Goal: Information Seeking & Learning: Compare options

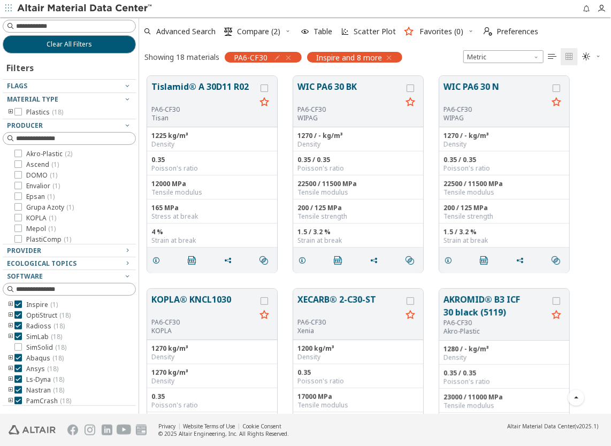
scroll to position [214, 0]
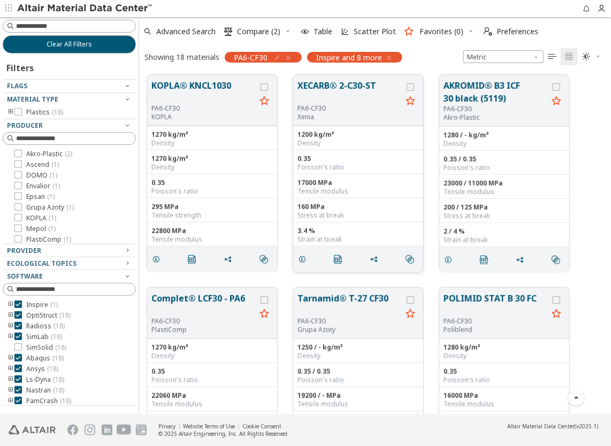
click at [337, 87] on button "XECARB® 2-C30-ST" at bounding box center [349, 91] width 104 height 25
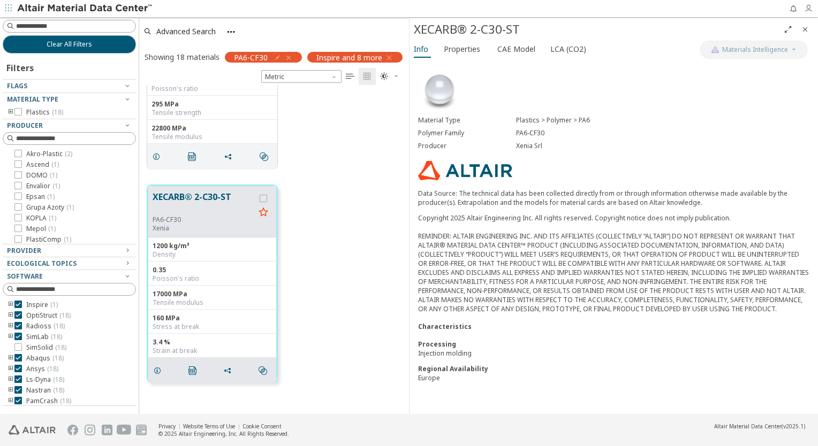
scroll to position [322, 261]
click at [471, 54] on span "Properties" at bounding box center [462, 49] width 36 height 17
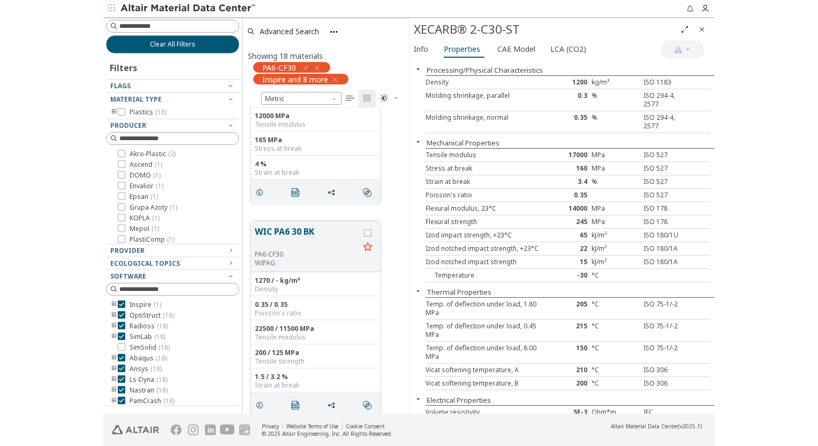
scroll to position [214, 0]
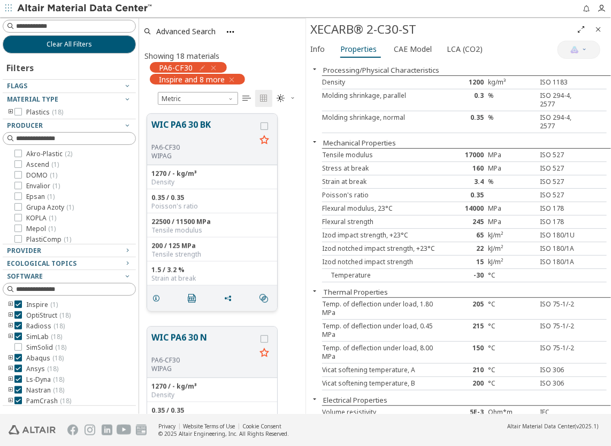
click at [184, 128] on button "WIC PA6 30 BK" at bounding box center [203, 130] width 104 height 25
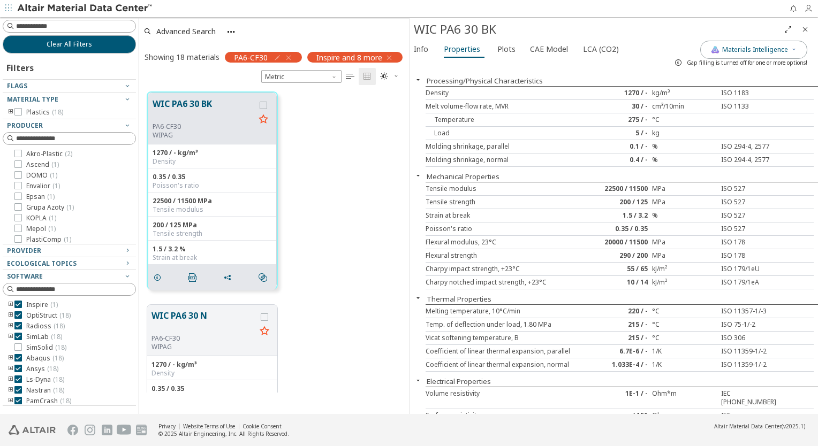
scroll to position [322, 261]
click at [503, 50] on span "Plots" at bounding box center [506, 49] width 18 height 17
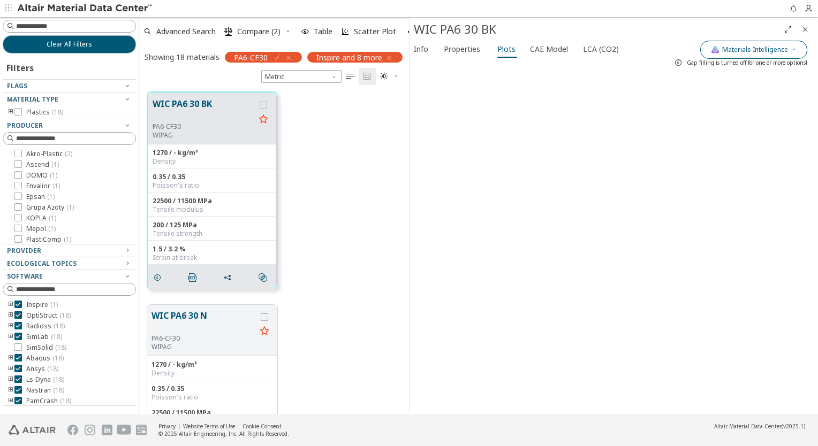
click at [610, 50] on span "Materials Intelligence" at bounding box center [755, 49] width 66 height 9
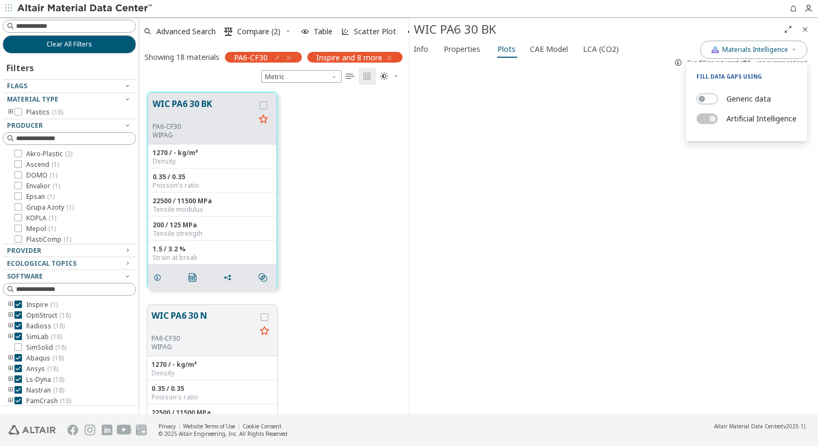
click at [610, 100] on label "Generic data" at bounding box center [748, 99] width 44 height 16
click at [610, 100] on button "Generic data" at bounding box center [706, 99] width 21 height 11
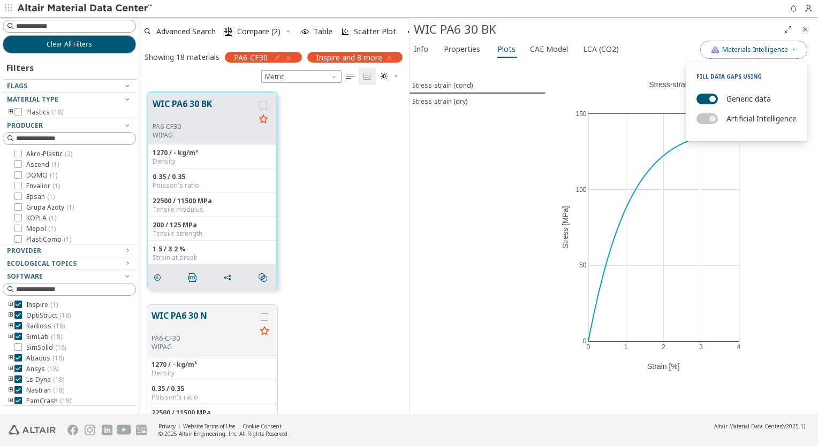
click at [514, 170] on div "Stress-strain (cond) Stress-strain (dry)" at bounding box center [477, 237] width 136 height 354
click at [610, 46] on span "Materials Intelligence" at bounding box center [755, 49] width 66 height 9
click at [610, 101] on label "Generic data" at bounding box center [748, 99] width 44 height 16
click at [610, 101] on button "Generic data" at bounding box center [706, 99] width 21 height 11
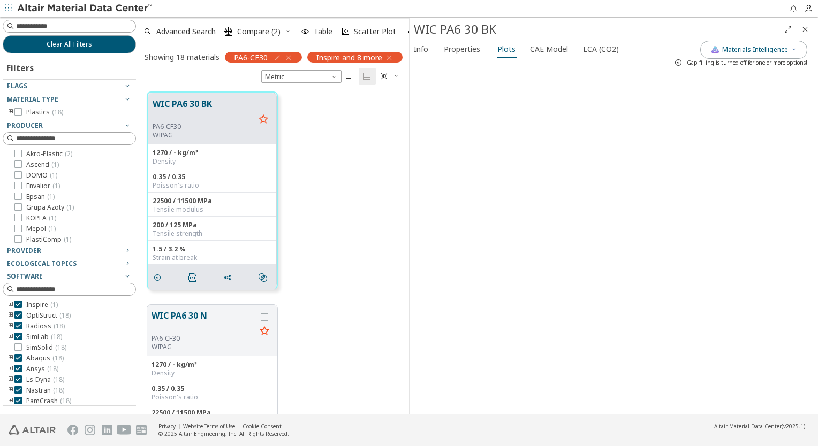
scroll to position [0, 0]
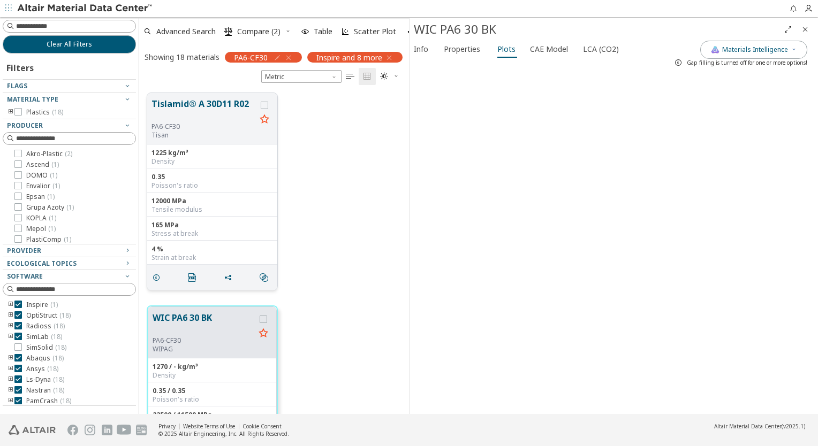
click at [216, 138] on p "Tisan" at bounding box center [203, 135] width 104 height 9
click at [215, 110] on button "Tislamid® A 30D11 R02" at bounding box center [203, 109] width 104 height 25
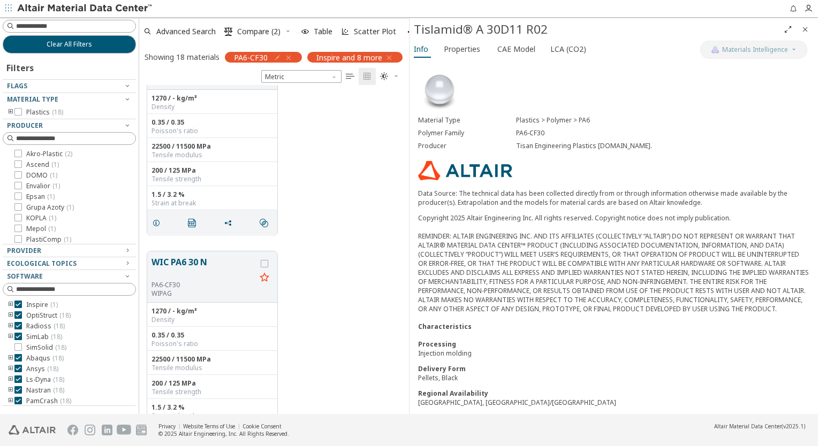
scroll to position [375, 0]
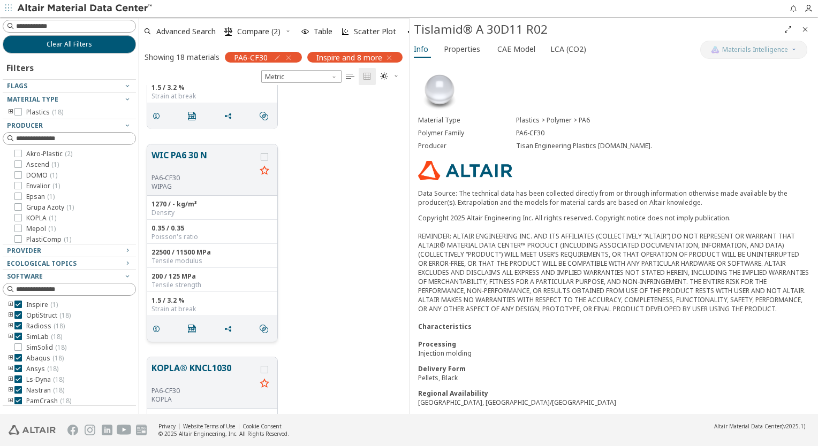
click at [203, 162] on button "WIC PA6 30 N" at bounding box center [203, 161] width 104 height 25
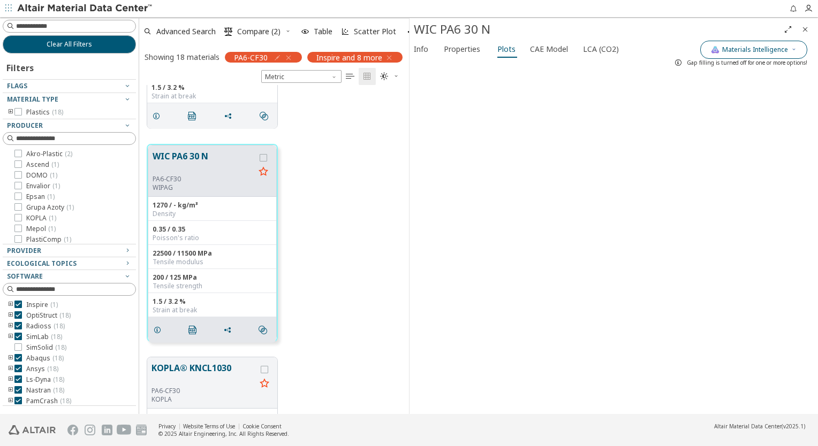
click at [610, 53] on span "Materials Intelligence" at bounding box center [755, 49] width 66 height 9
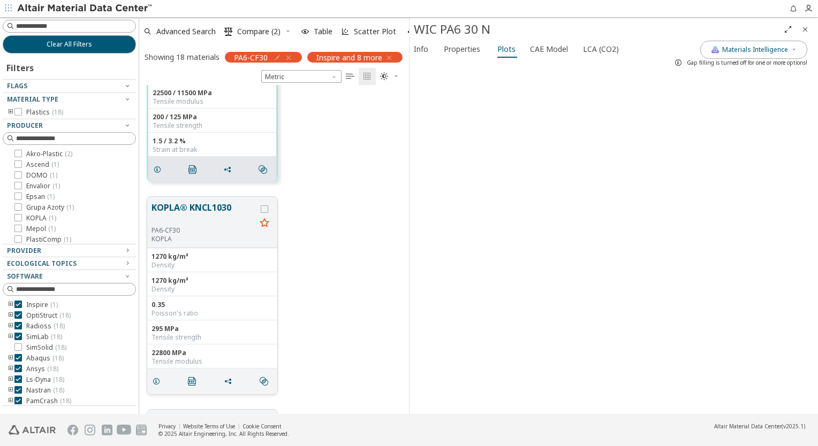
click at [210, 207] on button "KOPLA® KNCL1030" at bounding box center [203, 213] width 104 height 25
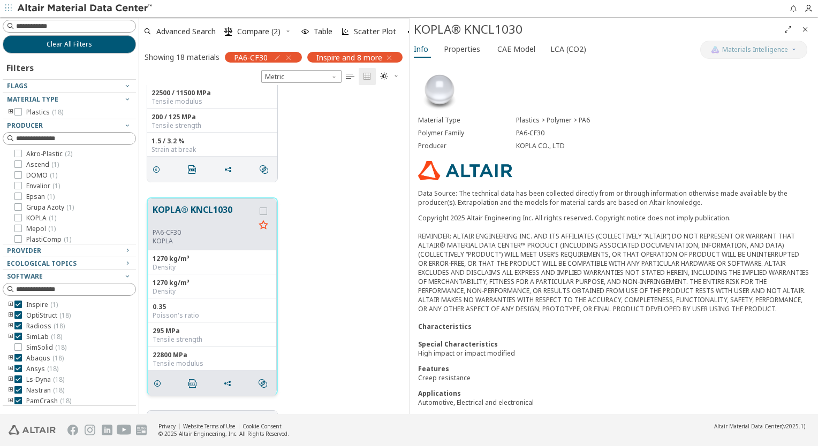
scroll to position [802, 0]
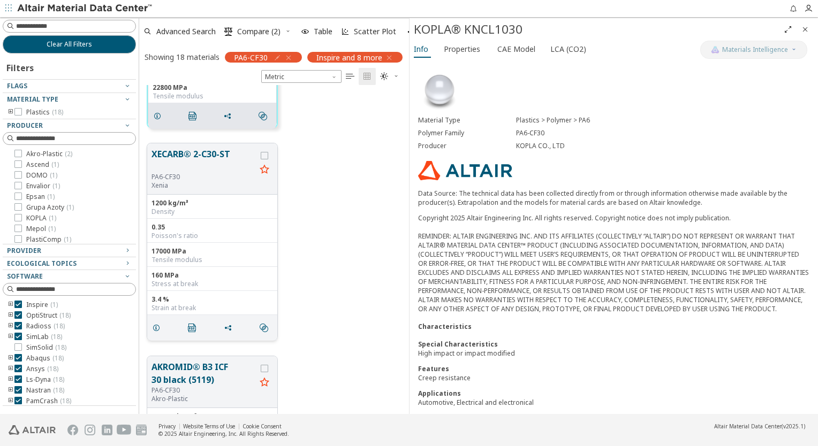
click at [202, 158] on button "XECARB® 2-C30-ST" at bounding box center [203, 160] width 104 height 25
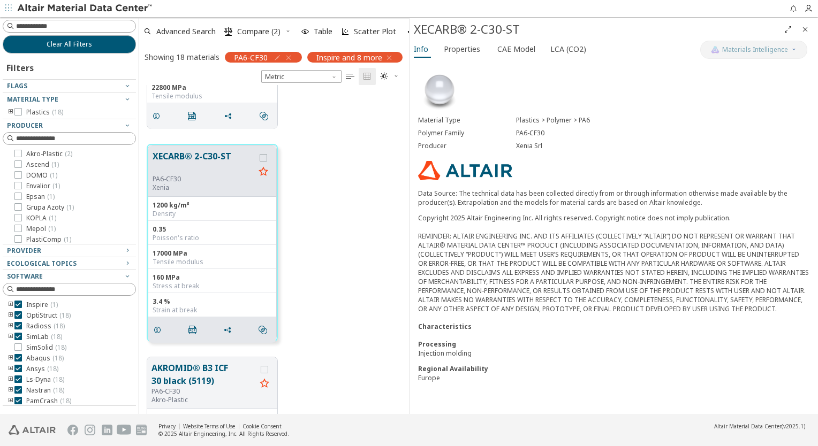
scroll to position [907, 0]
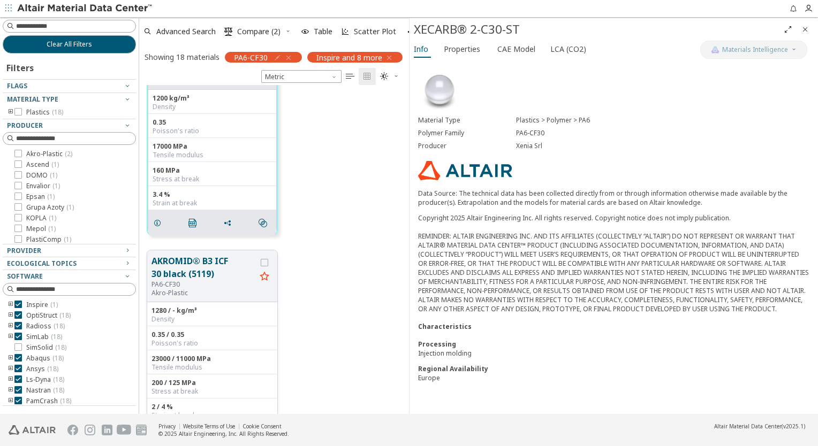
click at [194, 258] on button "AKROMID® B3 ICF 30 black (5119)" at bounding box center [203, 268] width 104 height 26
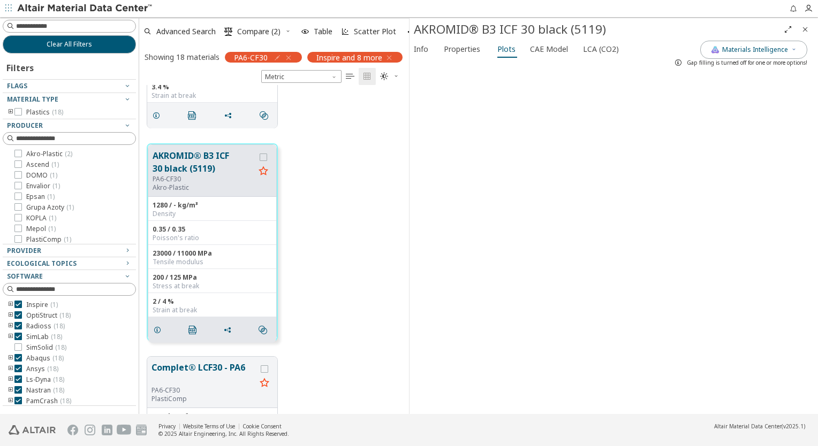
scroll to position [1067, 0]
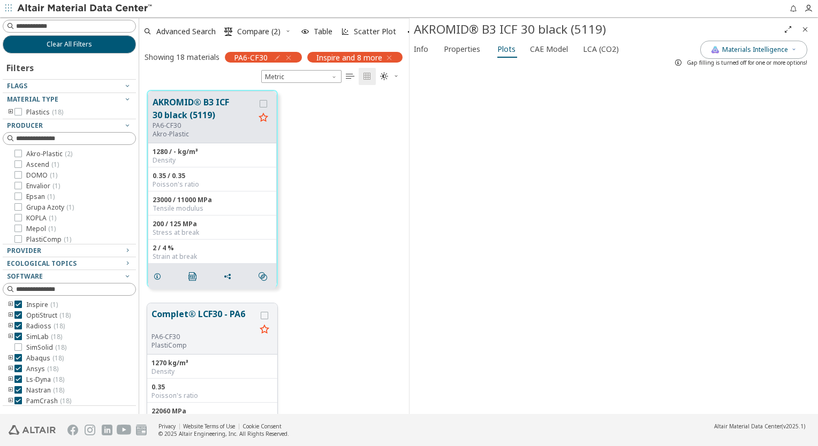
click at [196, 314] on button "Complet® LCF30 - PA6" at bounding box center [203, 320] width 104 height 25
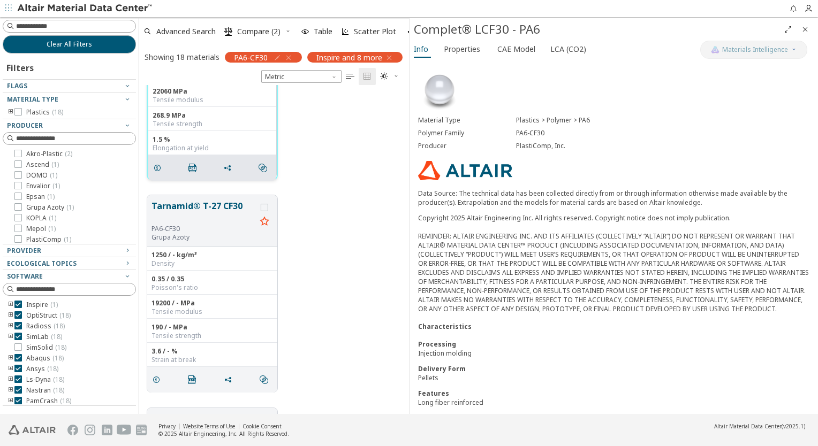
scroll to position [1442, 0]
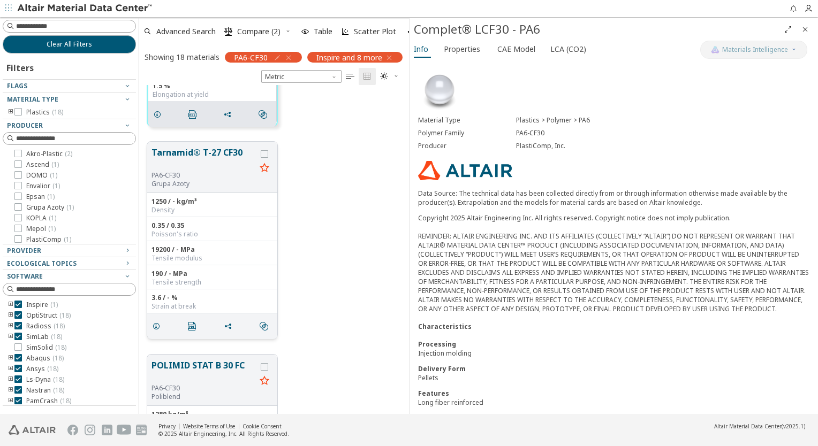
click at [200, 158] on button "Tarnamid® T-27 CF30" at bounding box center [203, 158] width 104 height 25
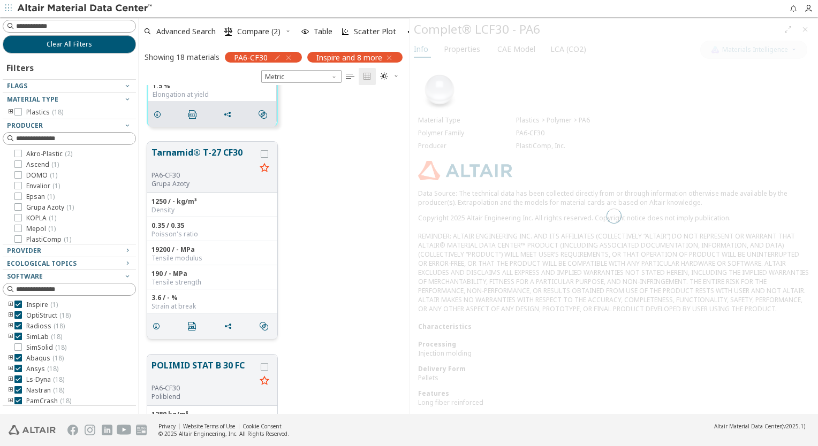
scroll to position [1441, 0]
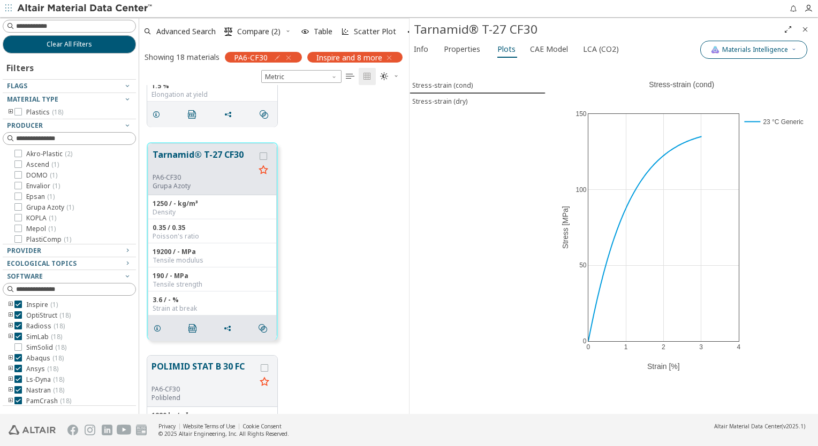
click at [610, 42] on button "Materials Intelligence" at bounding box center [753, 50] width 107 height 18
click at [610, 101] on label "Generic data" at bounding box center [748, 99] width 44 height 16
click at [610, 101] on button "Generic data" at bounding box center [706, 99] width 21 height 11
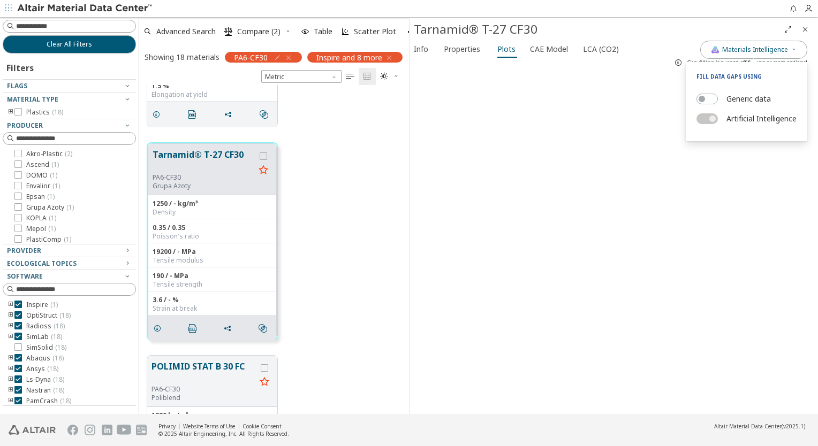
click at [593, 162] on div at bounding box center [613, 242] width 408 height 343
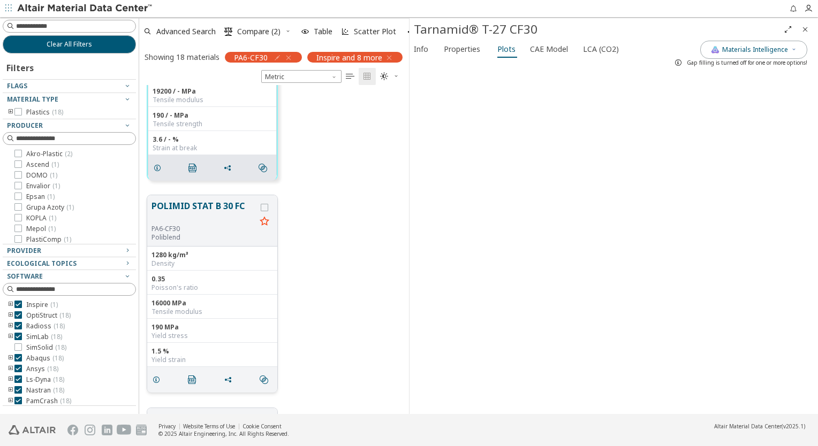
scroll to position [1655, 0]
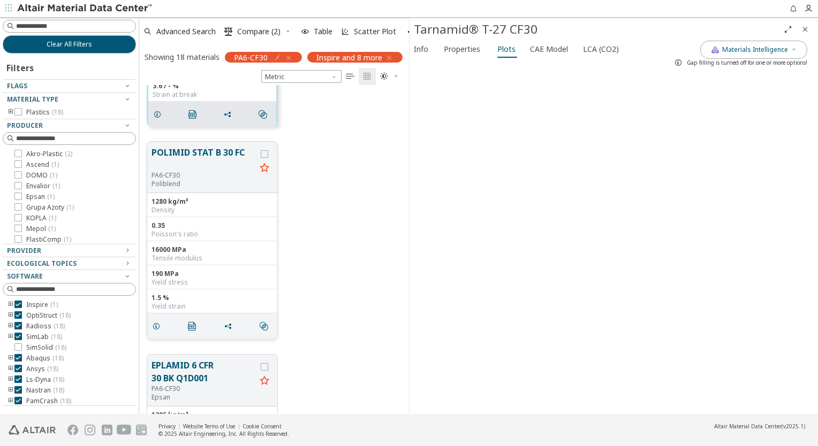
click at [210, 157] on button "POLIMID STAT B 30 FC" at bounding box center [203, 158] width 104 height 25
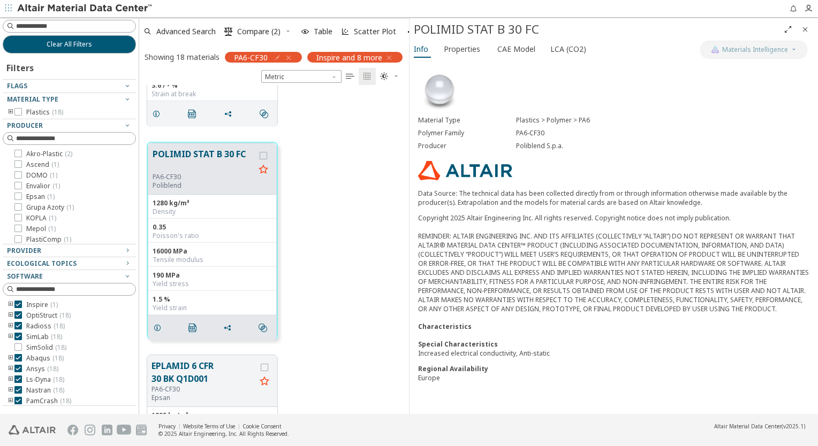
scroll to position [1761, 0]
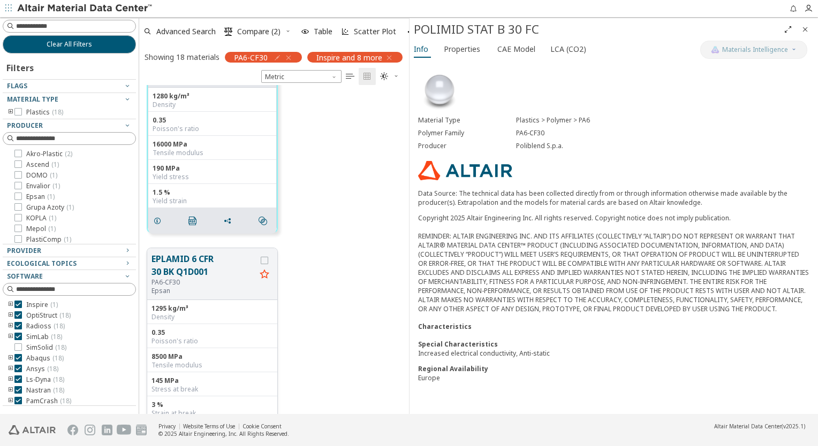
click at [196, 270] on button "EPLAMID 6 CFR 30 BK Q1D001" at bounding box center [203, 266] width 104 height 26
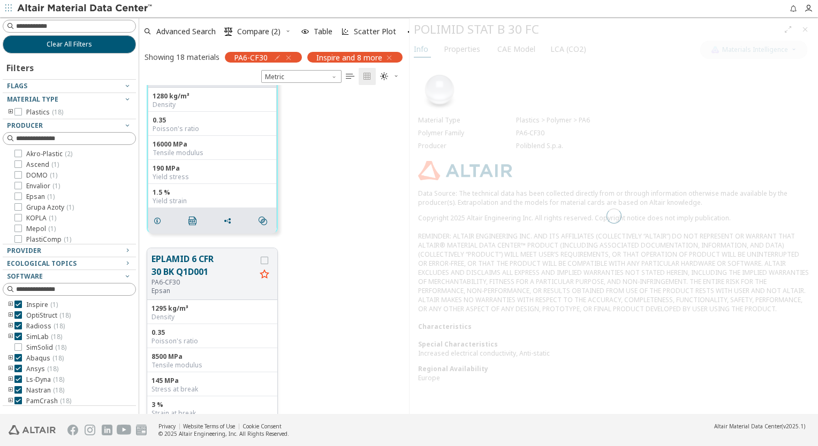
scroll to position [1760, 0]
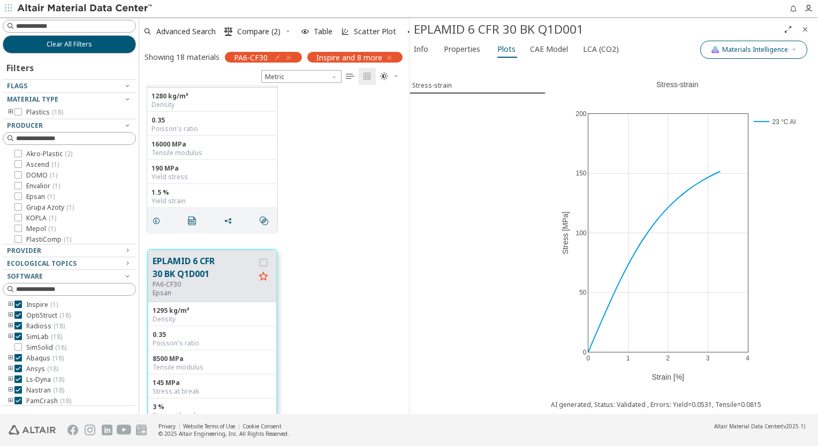
click at [610, 48] on span "Materials Intelligence" at bounding box center [755, 49] width 66 height 9
click at [610, 117] on label "Artificial Intelligence" at bounding box center [761, 119] width 70 height 16
click at [610, 117] on button "Artificial Intelligence" at bounding box center [706, 118] width 21 height 11
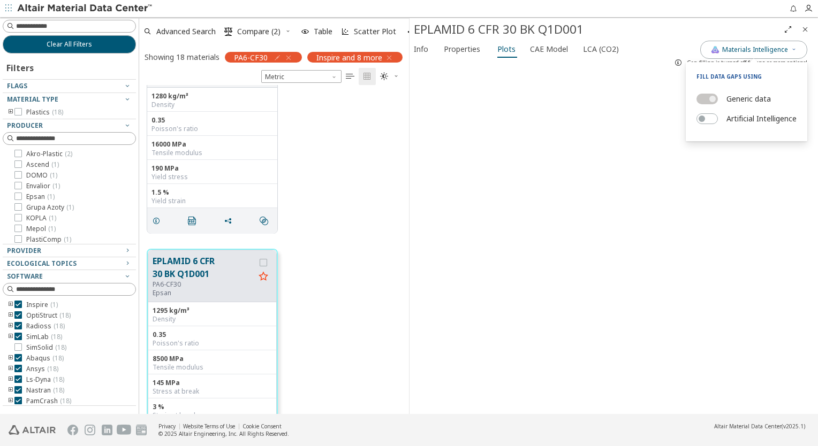
click at [610, 117] on label "Artificial Intelligence" at bounding box center [761, 119] width 70 height 16
click at [610, 117] on button "Artificial Intelligence" at bounding box center [706, 118] width 21 height 11
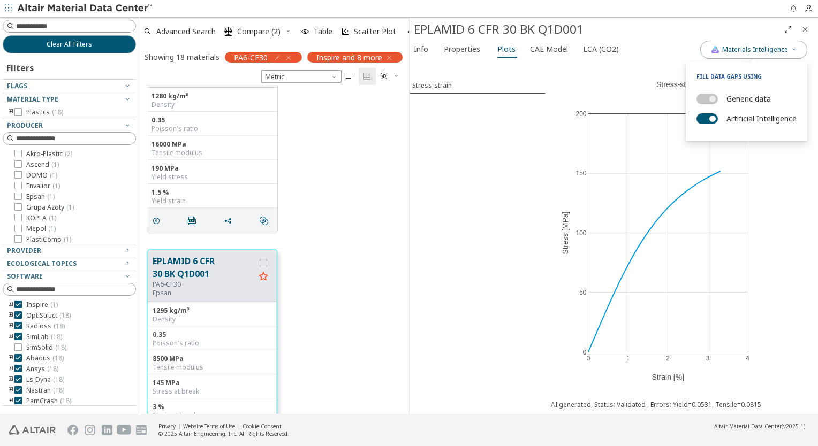
click at [493, 182] on div "Stress-strain" at bounding box center [477, 237] width 136 height 354
click at [610, 49] on span "Materials Intelligence" at bounding box center [755, 49] width 66 height 9
click at [610, 115] on label "Artificial Intelligence" at bounding box center [761, 119] width 70 height 16
click at [610, 115] on button "Artificial Intelligence" at bounding box center [706, 118] width 21 height 11
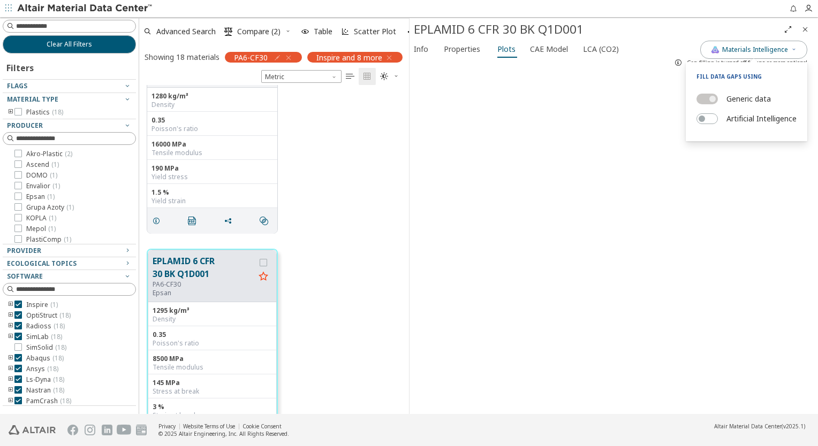
click at [510, 203] on div at bounding box center [477, 242] width 136 height 343
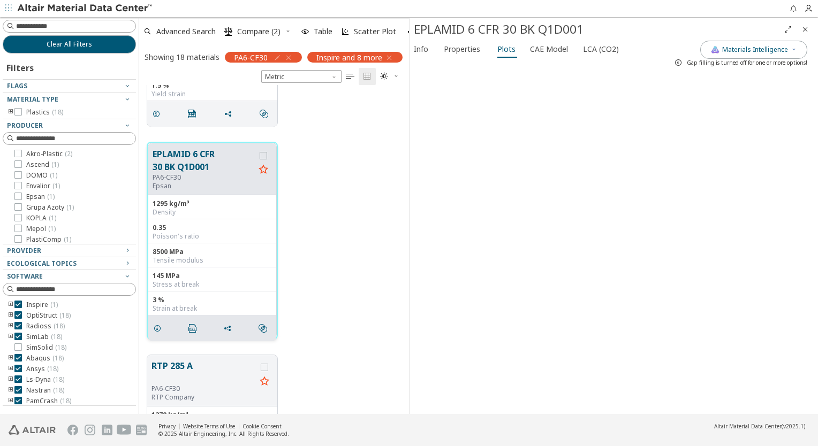
scroll to position [1921, 0]
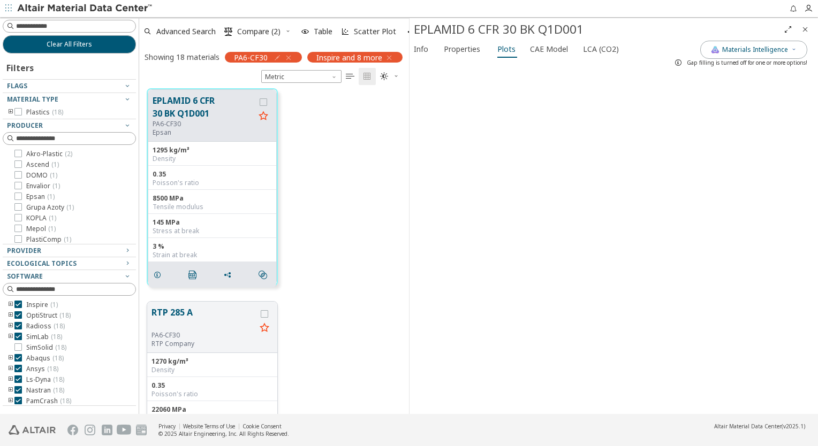
click at [211, 319] on button "RTP 285 A" at bounding box center [203, 318] width 104 height 25
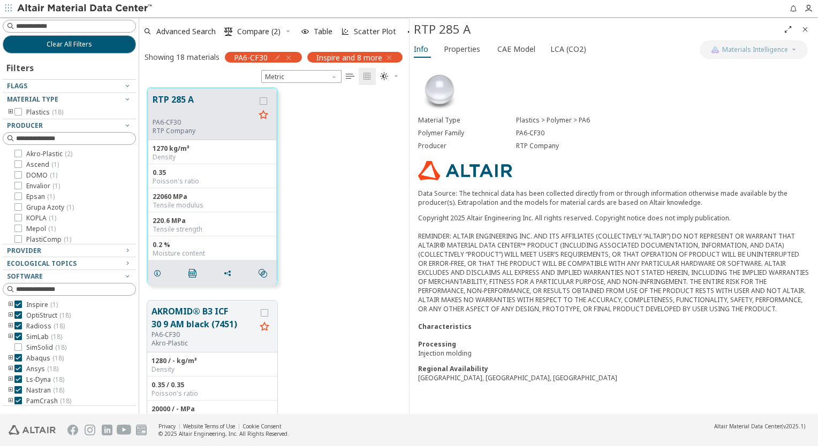
scroll to position [2242, 0]
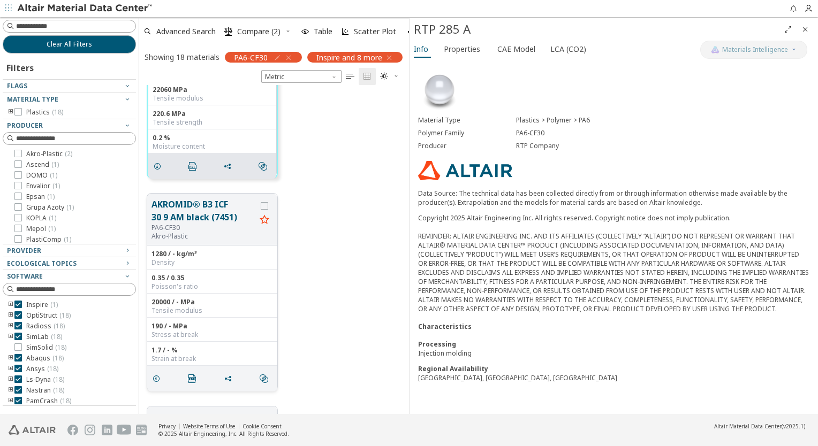
click at [219, 224] on div "PA6-CF30" at bounding box center [203, 228] width 104 height 9
click at [219, 217] on button "AKROMID® B3 ICF 30 9 AM black (7451)" at bounding box center [203, 211] width 104 height 26
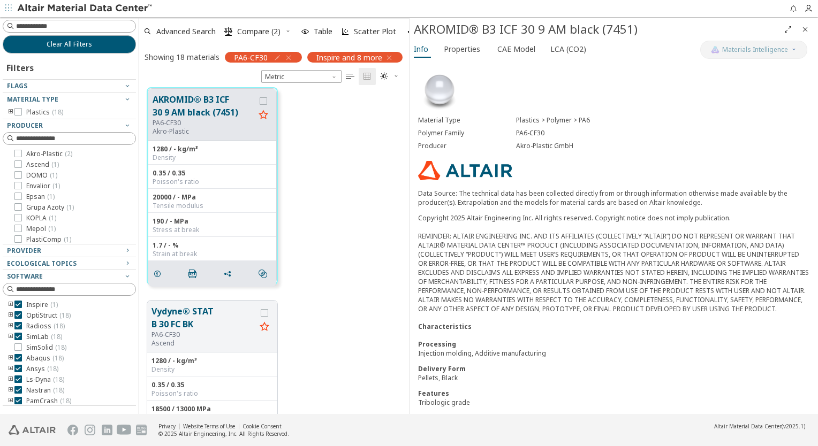
scroll to position [2401, 0]
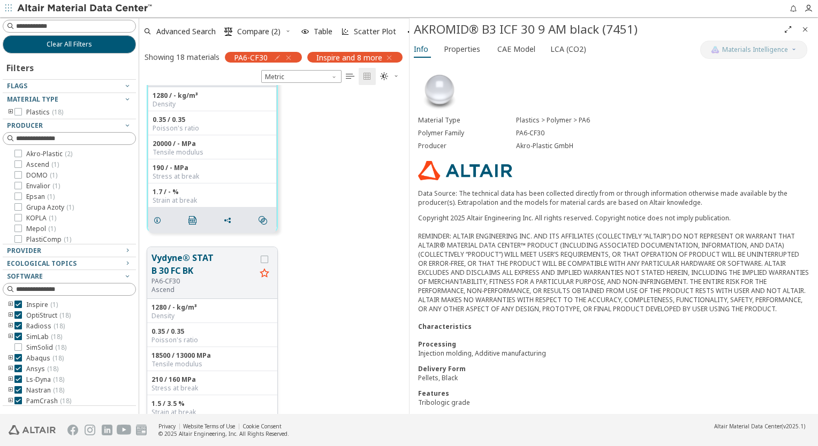
click at [186, 258] on button "Vydyne® STAT B 30 FC BK" at bounding box center [203, 264] width 104 height 26
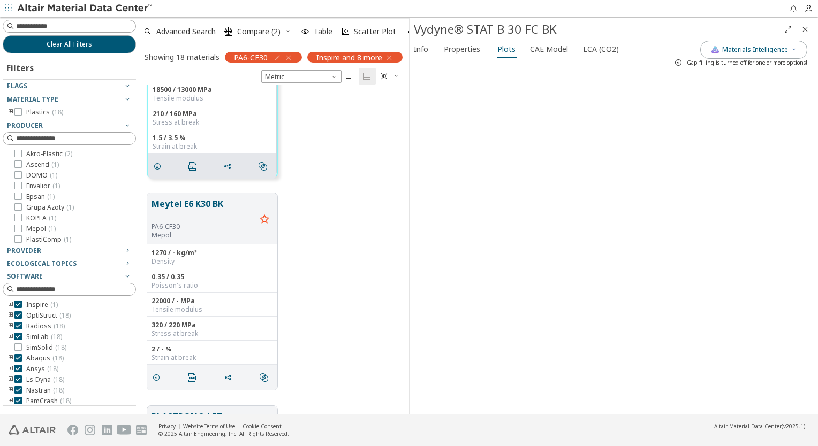
scroll to position [2775, 0]
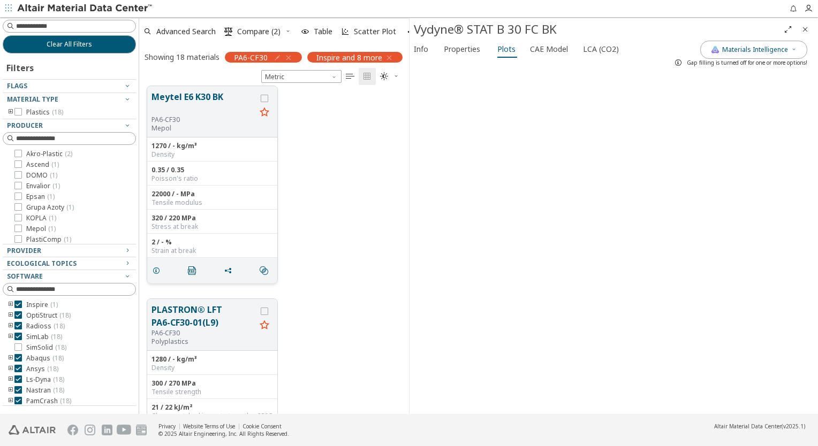
click at [212, 104] on button "Meytel E6 K30 BK" at bounding box center [203, 102] width 104 height 25
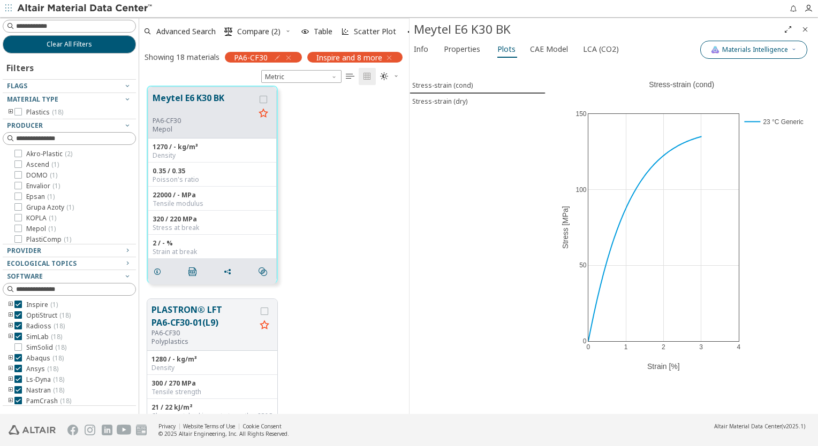
click at [610, 52] on span "Materials Intelligence" at bounding box center [755, 49] width 66 height 9
click at [610, 102] on label "Generic data" at bounding box center [748, 99] width 44 height 16
click at [610, 102] on button "Generic data" at bounding box center [706, 99] width 21 height 11
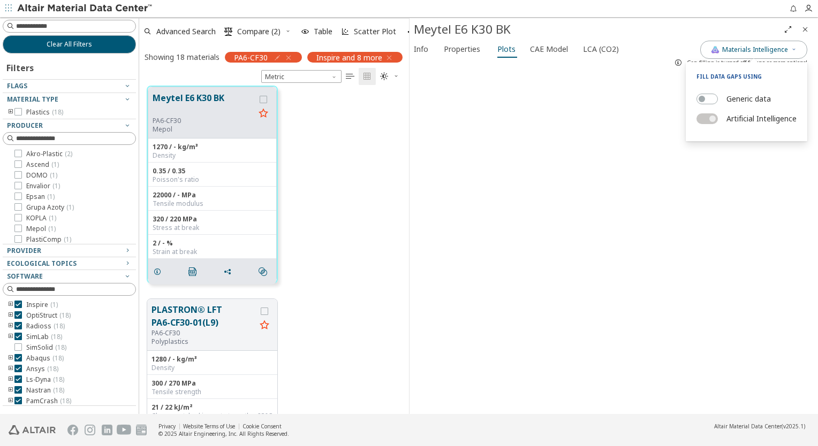
scroll to position [2882, 0]
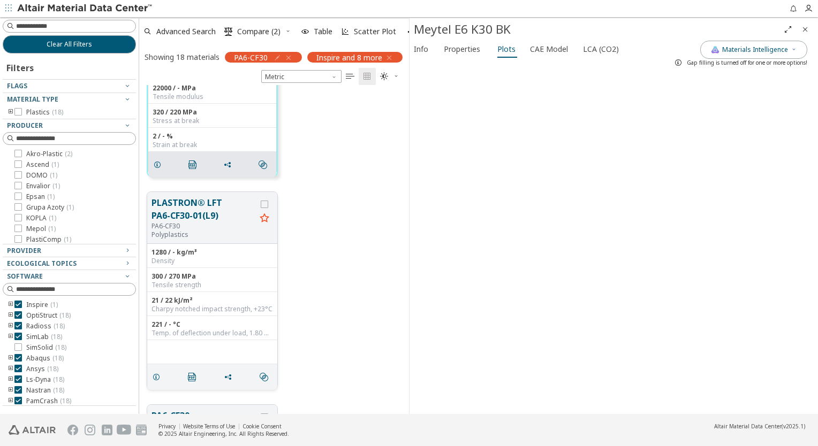
click at [197, 218] on button "PLASTRON® LFT PA6-CF30-01(L9)" at bounding box center [203, 209] width 104 height 26
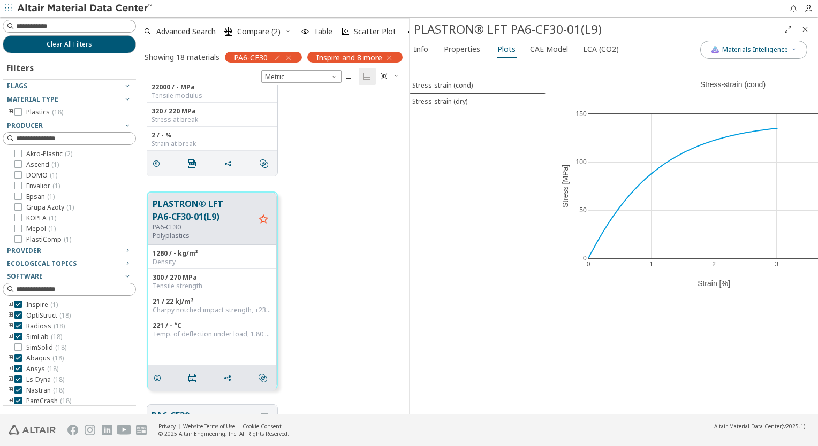
scroll to position [2881, 0]
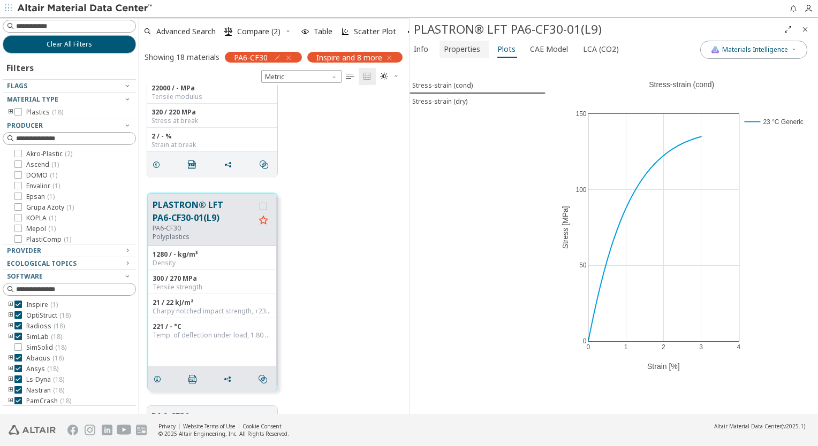
click at [452, 52] on span "Properties" at bounding box center [462, 49] width 36 height 17
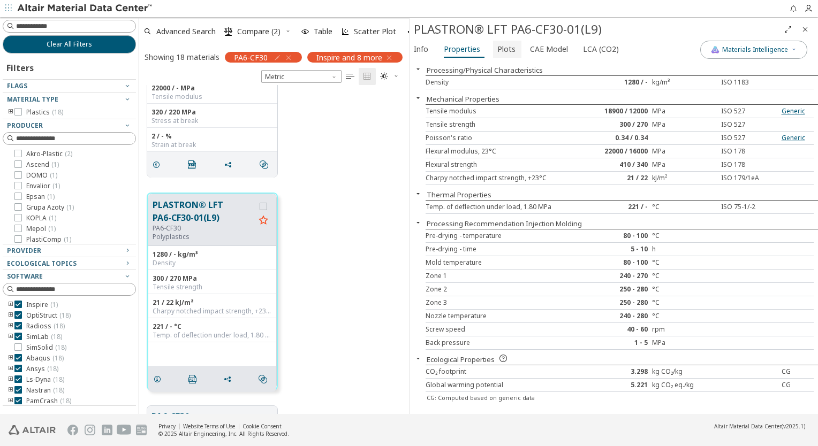
click at [512, 53] on span "Plots" at bounding box center [507, 49] width 20 height 17
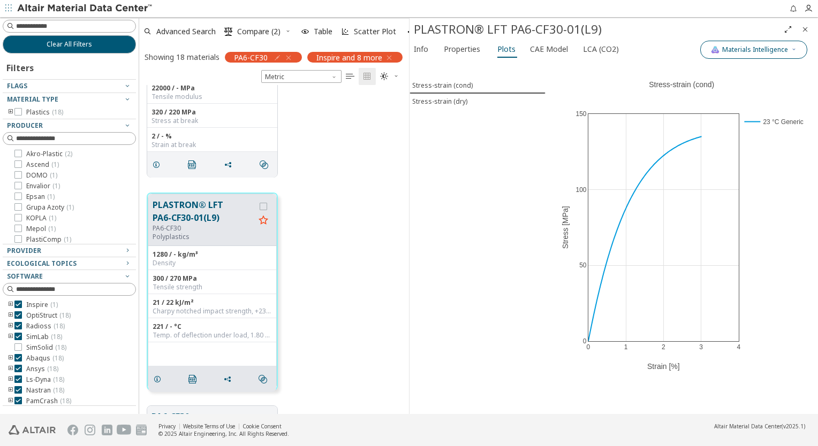
click at [610, 55] on button "Materials Intelligence" at bounding box center [753, 50] width 107 height 18
click at [610, 91] on label "Generic data" at bounding box center [748, 99] width 44 height 16
click at [610, 94] on button "Generic data" at bounding box center [706, 99] width 21 height 11
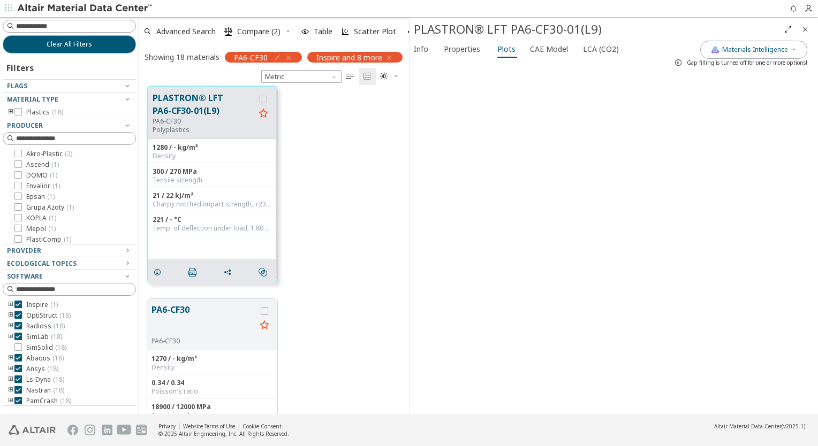
scroll to position [3042, 0]
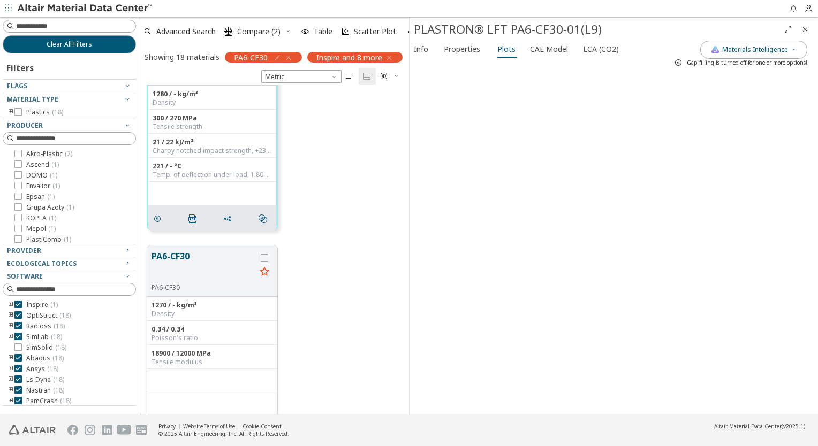
click at [184, 257] on button "PA6-CF30" at bounding box center [203, 267] width 104 height 34
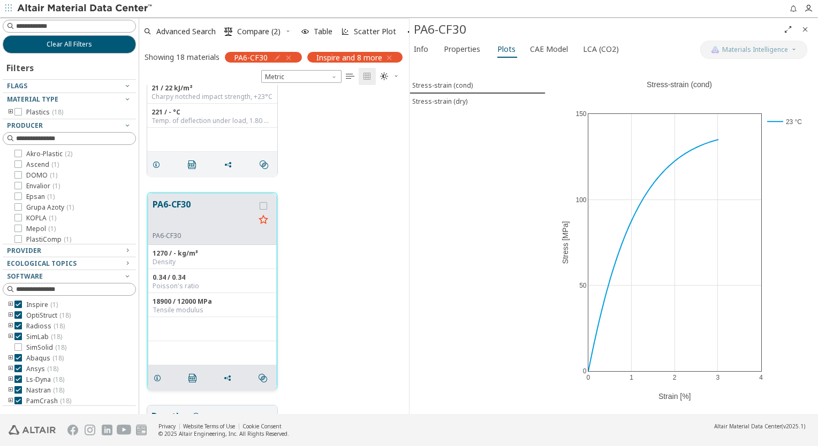
scroll to position [3148, 0]
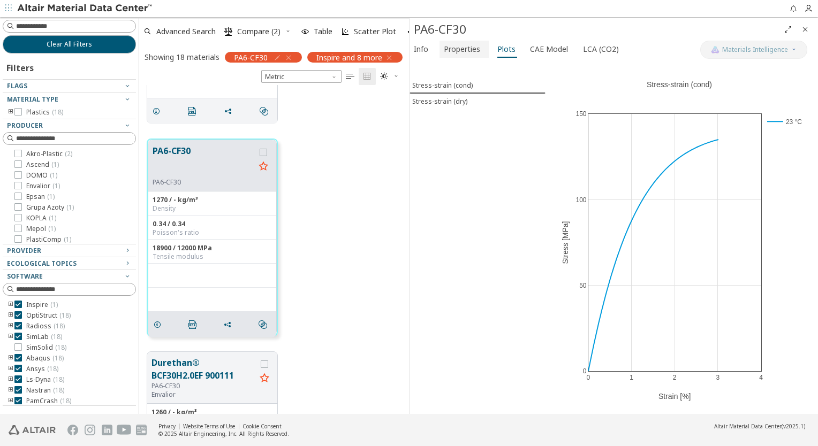
click at [457, 52] on span "Properties" at bounding box center [462, 49] width 36 height 17
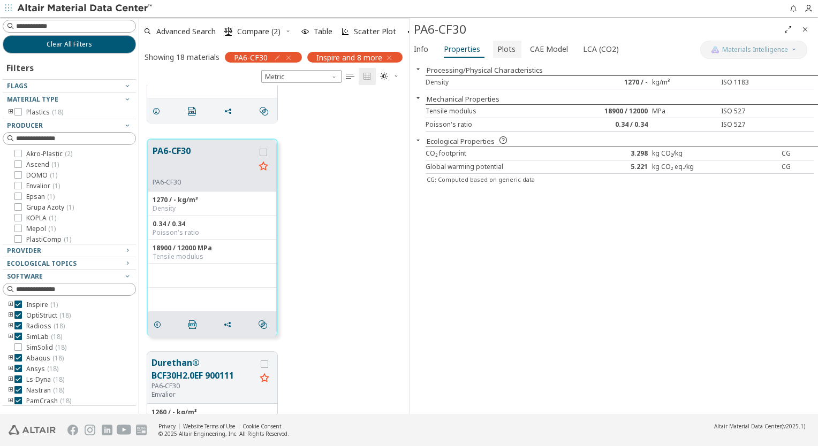
click at [509, 50] on span "Plots" at bounding box center [506, 49] width 18 height 17
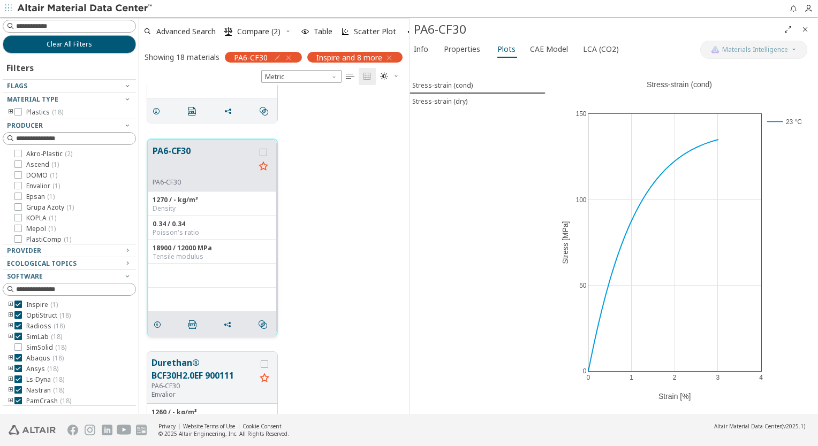
scroll to position [3309, 0]
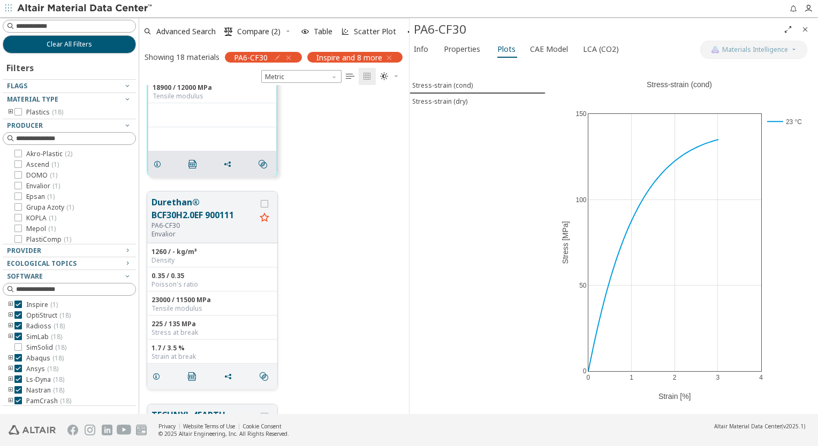
click at [178, 213] on button "Durethan® BCF30H2.0EF 900111" at bounding box center [203, 209] width 104 height 26
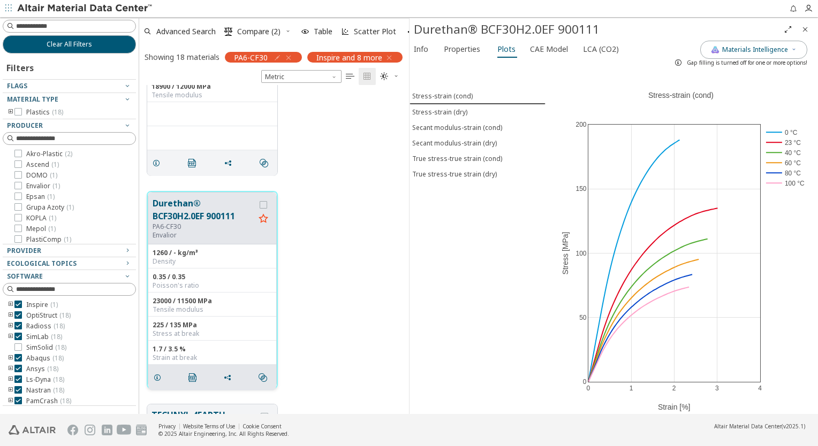
scroll to position [3308, 0]
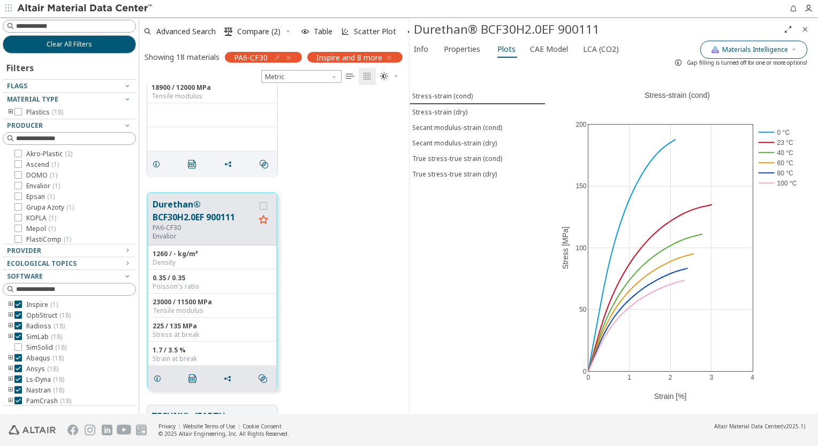
click at [610, 48] on span "Materials Intelligence" at bounding box center [755, 49] width 66 height 9
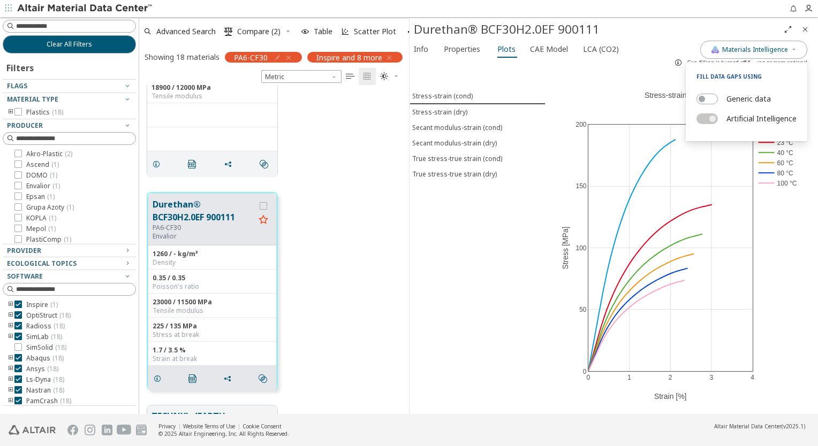
click at [466, 233] on div "Stress-strain (cond) Stress-strain (dry) Secant modulus-strain (cond) Secant mo…" at bounding box center [477, 242] width 136 height 343
click at [436, 111] on div "Stress-strain (dry)" at bounding box center [439, 112] width 55 height 9
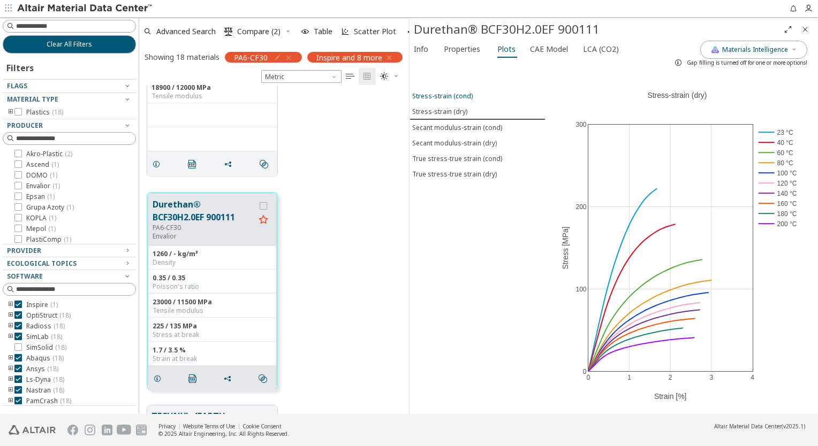
click at [452, 101] on button "Stress-strain (cond)" at bounding box center [477, 96] width 136 height 16
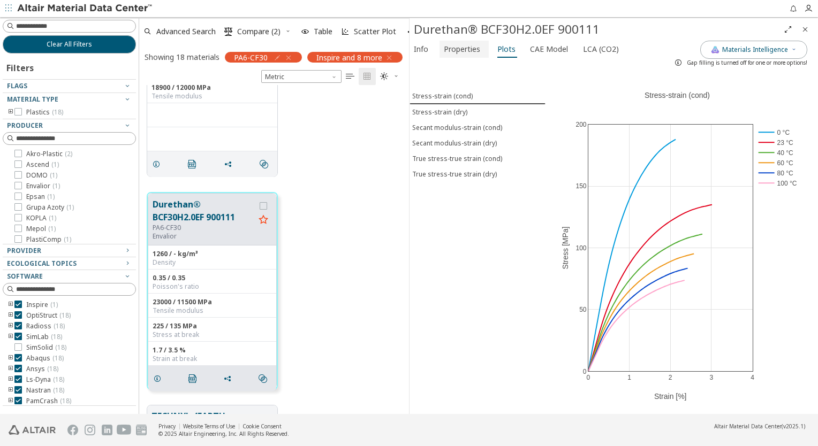
click at [461, 46] on span "Properties" at bounding box center [462, 49] width 36 height 17
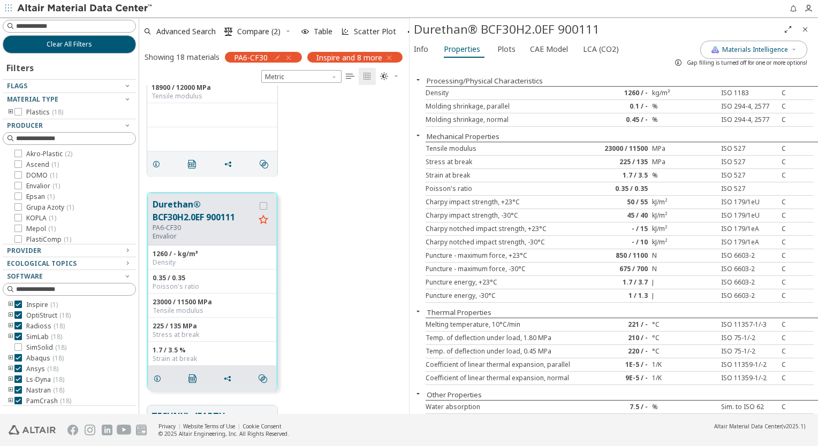
click at [520, 47] on div "Info Properties Plots CAE Model LCA (CO2)" at bounding box center [554, 51] width 291 height 20
click at [429, 49] on button "Info" at bounding box center [422, 49] width 26 height 17
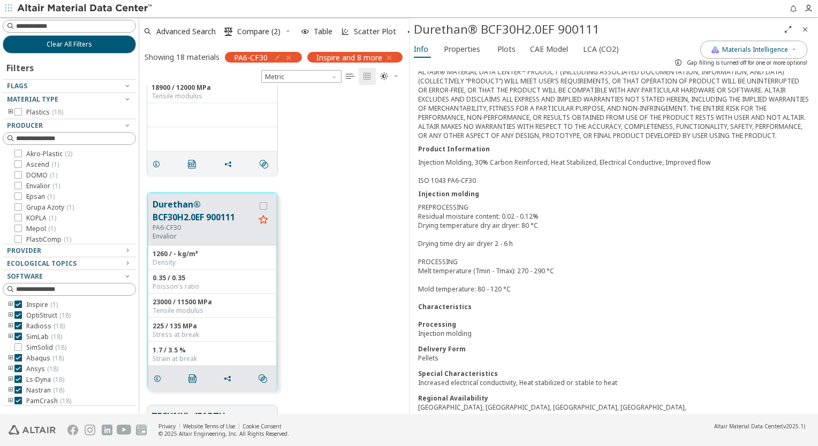
scroll to position [0, 0]
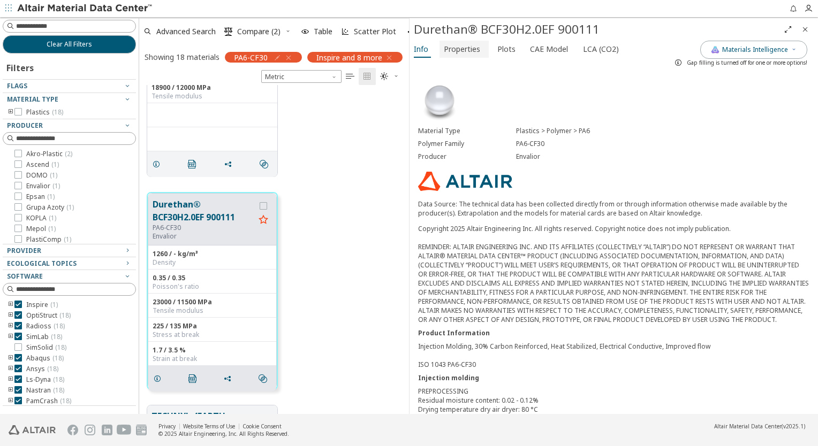
click at [471, 56] on button "Properties" at bounding box center [463, 49] width 49 height 17
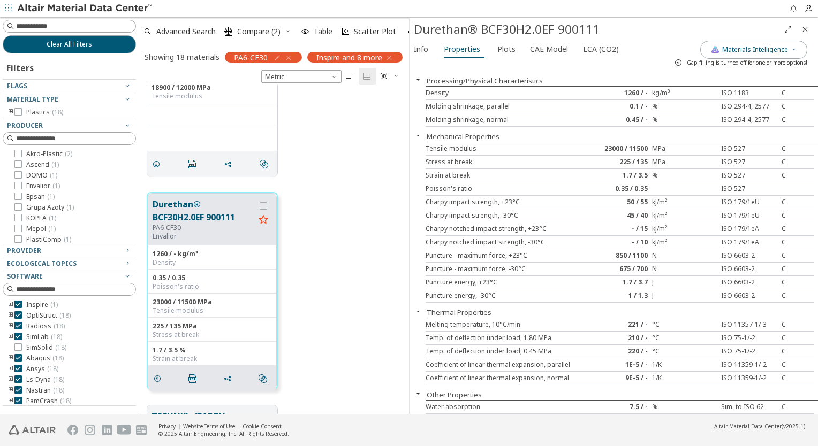
drag, startPoint x: 174, startPoint y: 186, endPoint x: 181, endPoint y: 190, distance: 7.9
click at [174, 186] on div "Durethan® BCF30H2.0EF 900111 PA6-CF30 Envalior 1260 / - kg/m³ Density 0.35 / 0.…" at bounding box center [274, 291] width 270 height 213
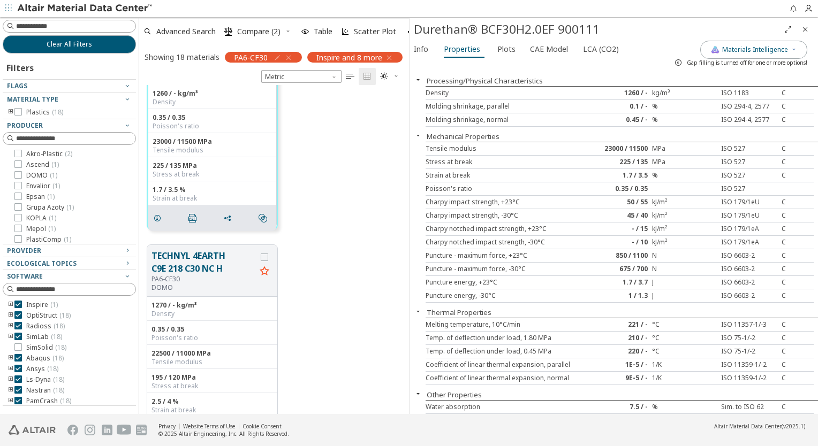
scroll to position [3361, 0]
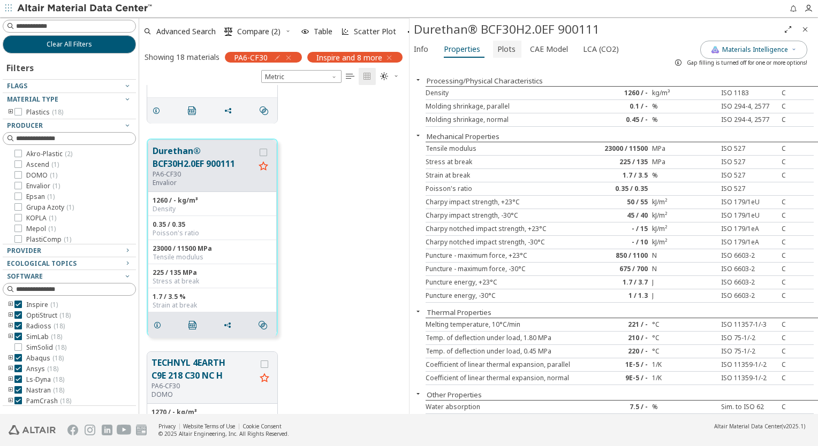
click at [503, 49] on span "Plots" at bounding box center [506, 49] width 18 height 17
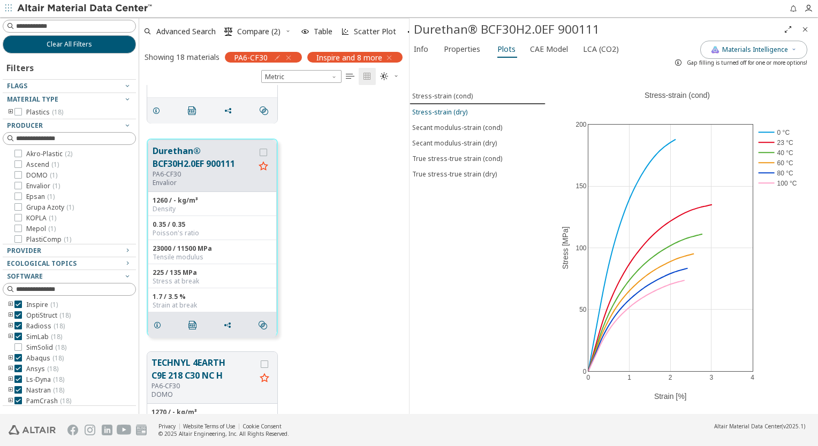
click at [449, 115] on button "Stress-strain (dry)" at bounding box center [477, 112] width 136 height 16
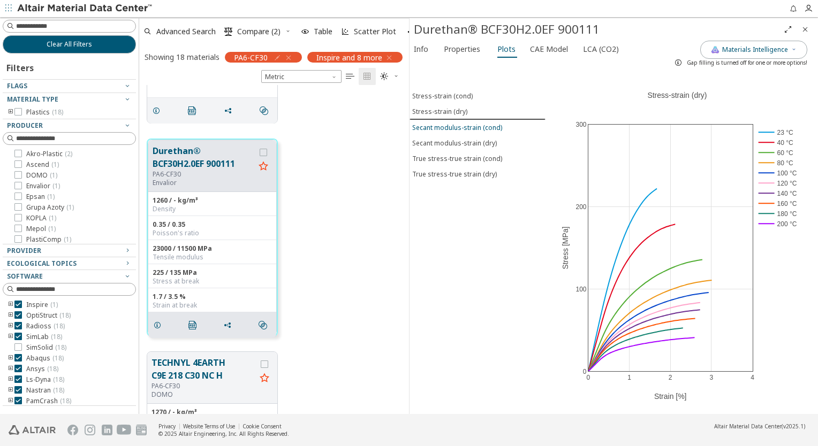
click at [452, 131] on button "Secant modulus-strain (cond)" at bounding box center [477, 128] width 136 height 16
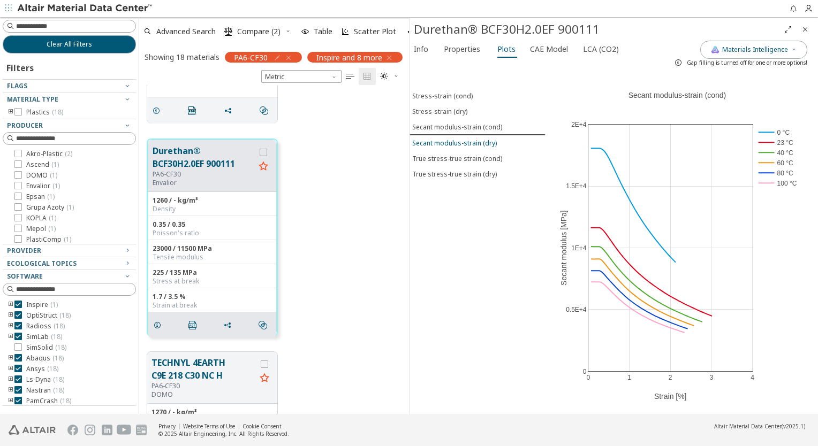
click at [452, 139] on div "Secant modulus-strain (dry)" at bounding box center [454, 143] width 85 height 9
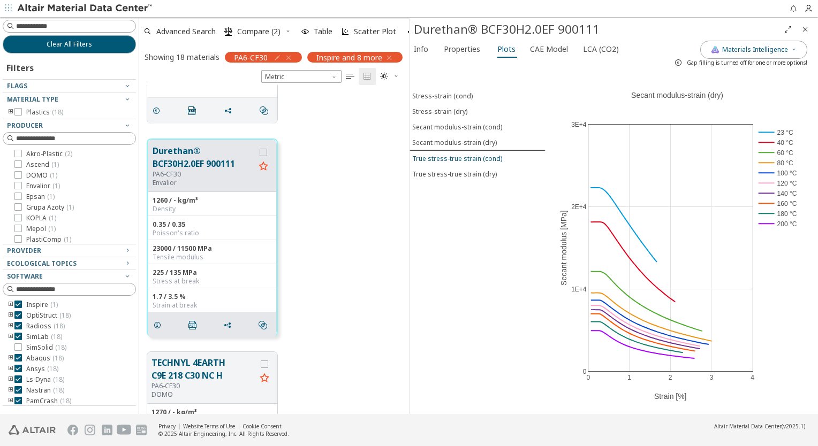
click at [447, 151] on button "True stress-true strain (cond)" at bounding box center [477, 159] width 136 height 16
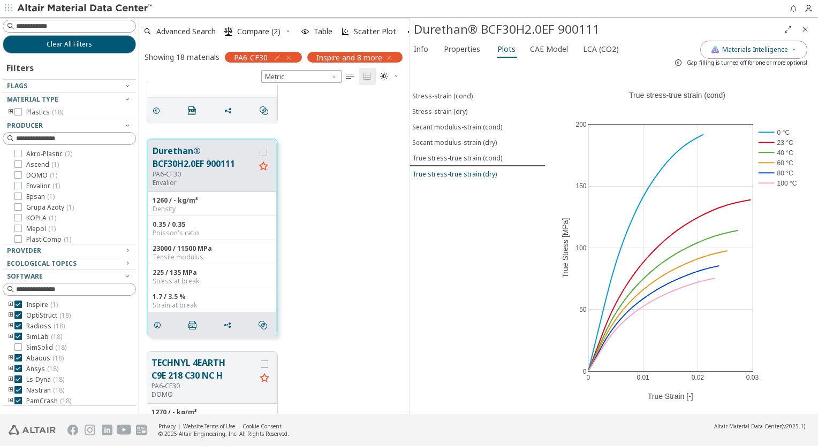
click at [447, 166] on button "True stress-true strain (dry)" at bounding box center [477, 174] width 136 height 16
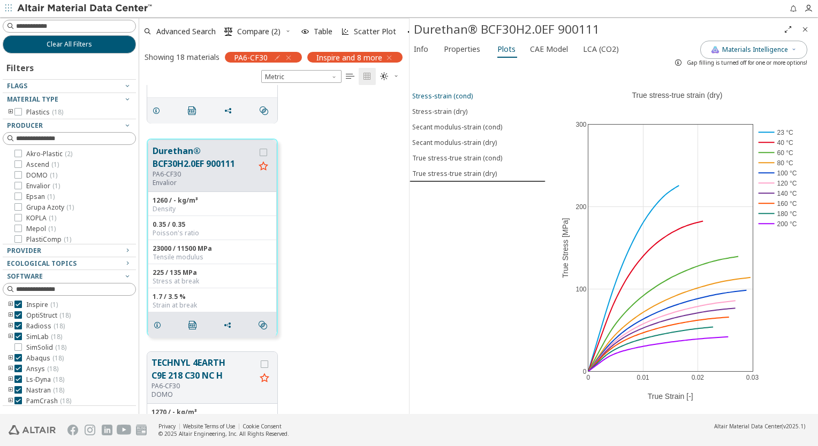
click at [453, 95] on div "Stress-strain (cond)" at bounding box center [442, 95] width 60 height 9
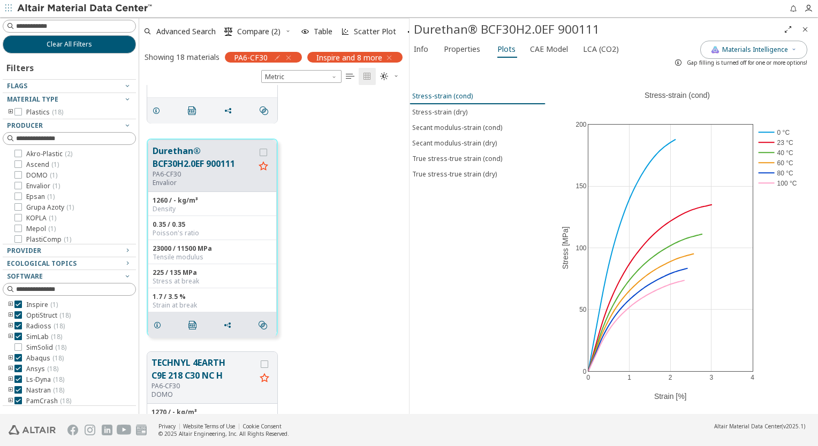
drag, startPoint x: 449, startPoint y: 106, endPoint x: 460, endPoint y: 94, distance: 16.3
click at [460, 94] on div "Stress-strain (cond) Stress-strain (dry) Secant modulus-strain (cond) Secant mo…" at bounding box center [477, 242] width 136 height 343
click at [457, 112] on div "Stress-strain (dry)" at bounding box center [439, 112] width 55 height 9
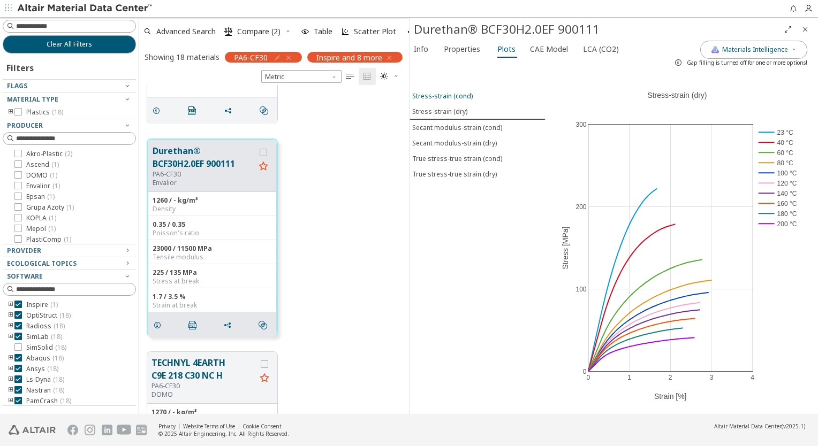
click at [459, 99] on div "Stress-strain (cond)" at bounding box center [442, 95] width 60 height 9
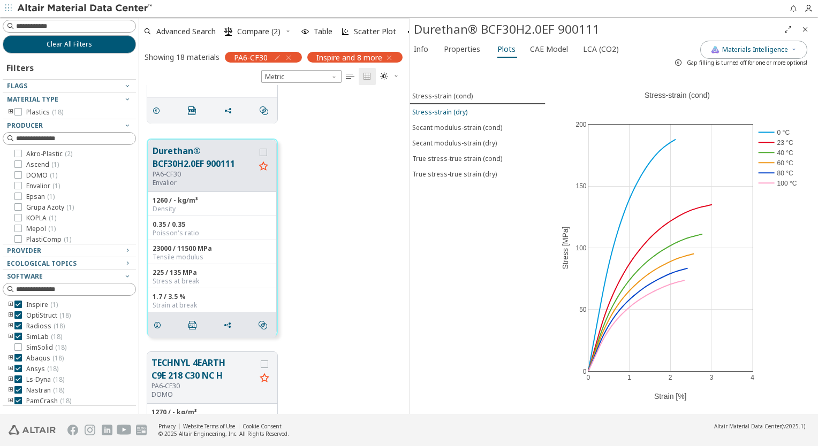
click at [456, 112] on div "Stress-strain (dry)" at bounding box center [439, 112] width 55 height 9
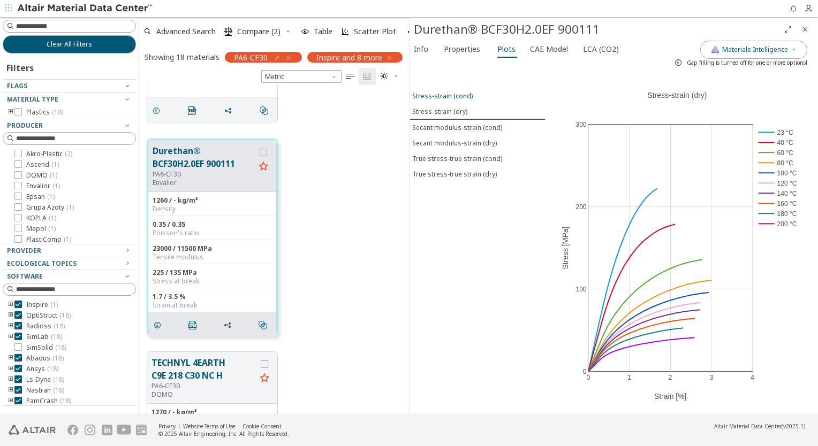
click at [460, 101] on button "Stress-strain (cond)" at bounding box center [477, 96] width 136 height 16
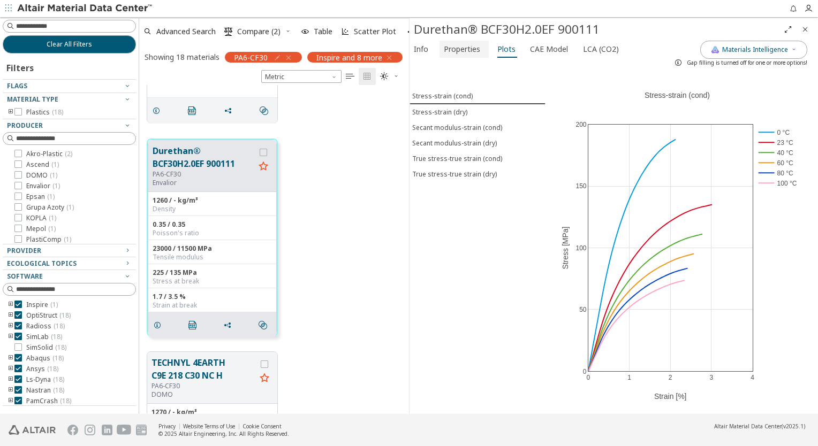
click at [447, 46] on span "Properties" at bounding box center [462, 49] width 36 height 17
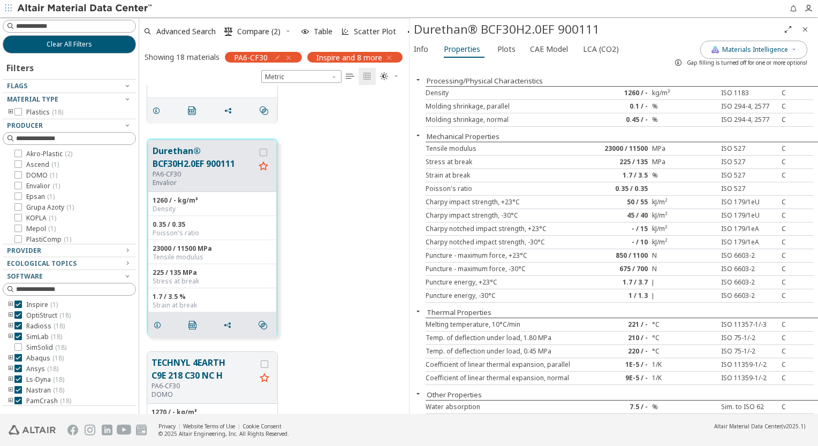
click at [5, 163] on div "Ascend ( 1 )" at bounding box center [69, 165] width 133 height 9
click at [288, 57] on icon "button" at bounding box center [288, 58] width 9 height 9
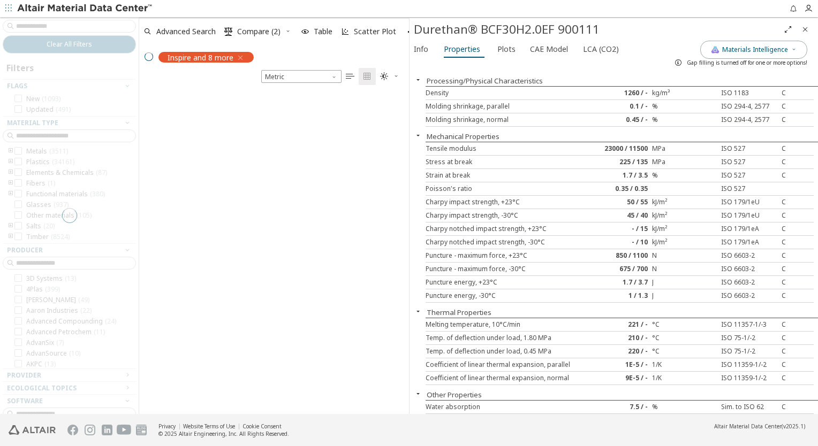
click at [85, 27] on div at bounding box center [69, 215] width 139 height 397
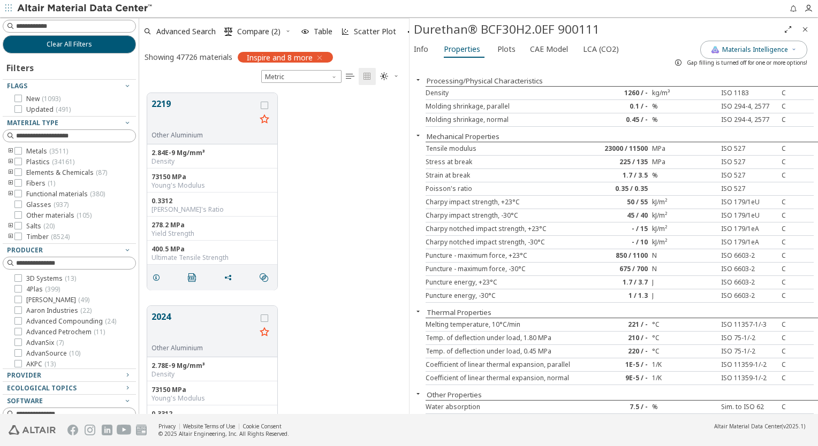
click at [610, 30] on icon "Close" at bounding box center [804, 29] width 9 height 9
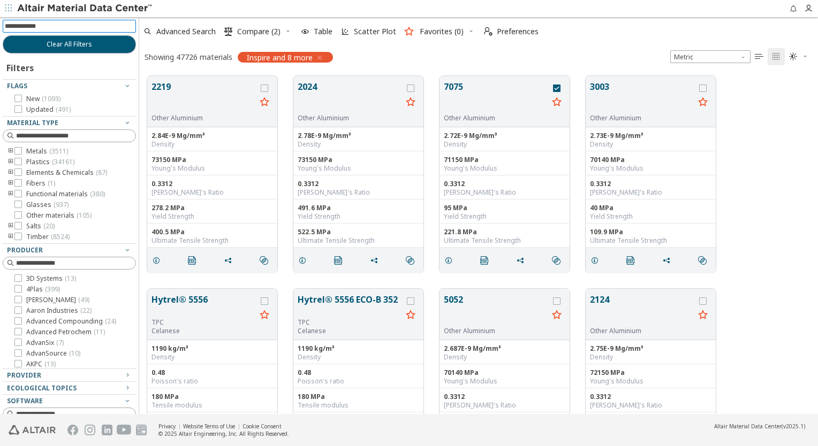
click at [86, 26] on input at bounding box center [70, 26] width 131 height 12
type input "********"
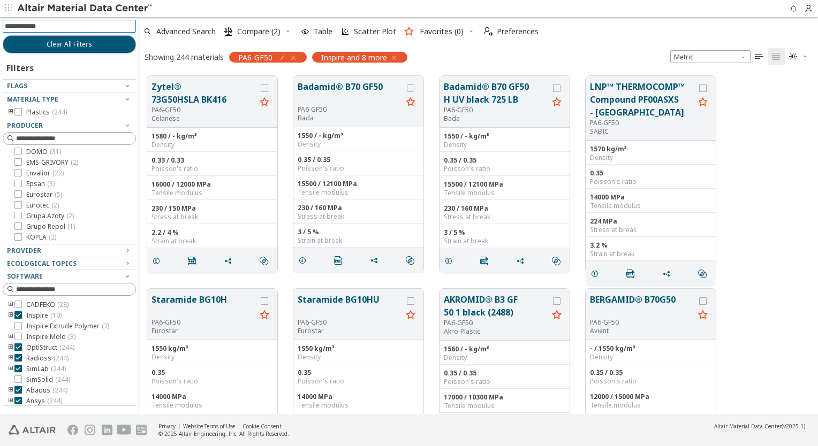
scroll to position [148, 0]
click at [17, 167] on icon at bounding box center [17, 166] width 7 height 7
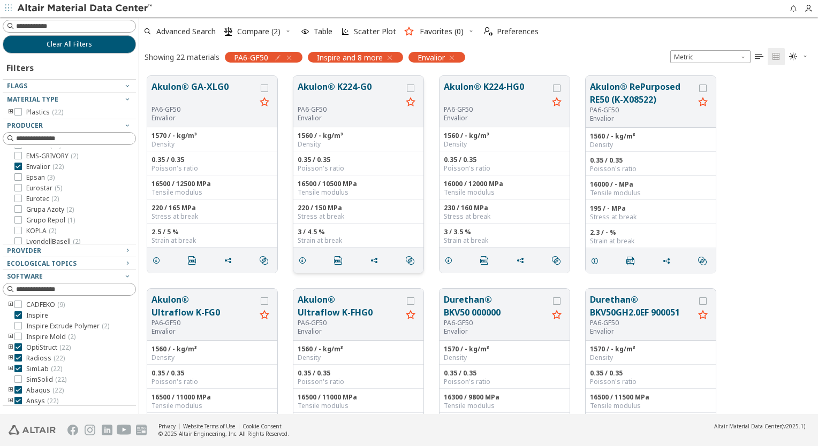
click at [331, 87] on button "Akulon® K224-G0" at bounding box center [349, 92] width 104 height 25
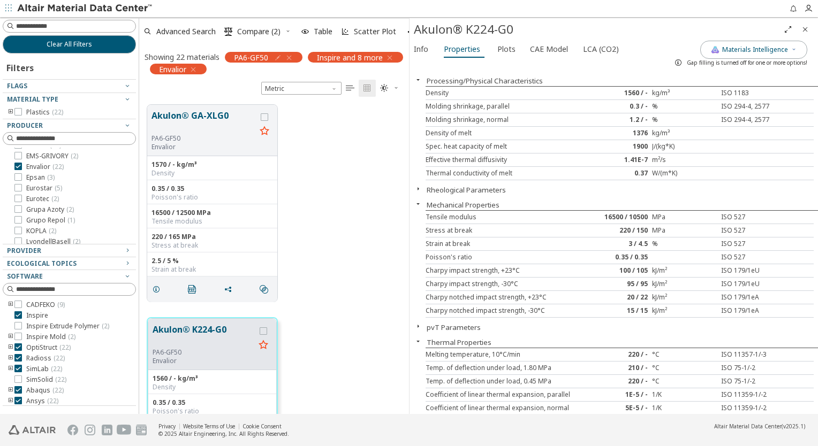
click at [610, 54] on div "Gap filling is turned off for one or more options!" at bounding box center [738, 62] width 138 height 17
click at [610, 51] on span "Materials Intelligence" at bounding box center [755, 49] width 66 height 9
click at [510, 52] on span "Plots" at bounding box center [506, 49] width 18 height 17
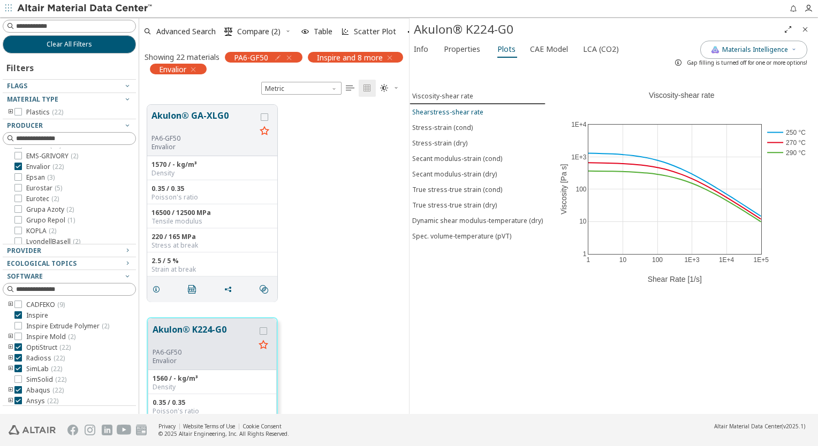
click at [467, 111] on div "Shearstress-shear rate" at bounding box center [447, 112] width 71 height 9
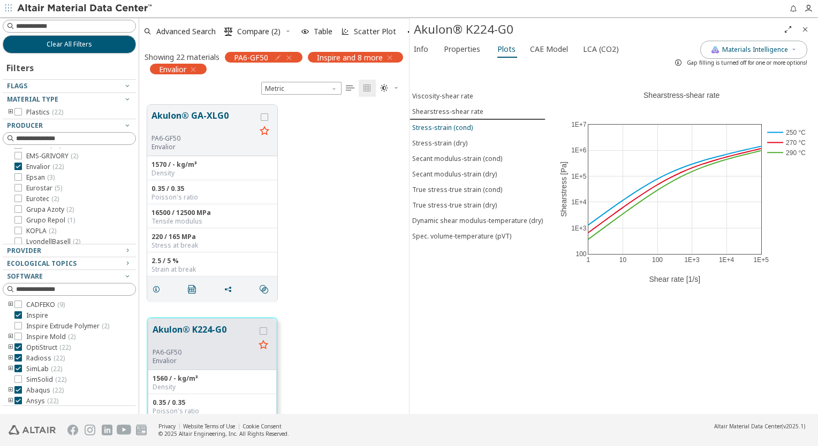
click at [452, 123] on div "Stress-strain (cond)" at bounding box center [442, 127] width 60 height 9
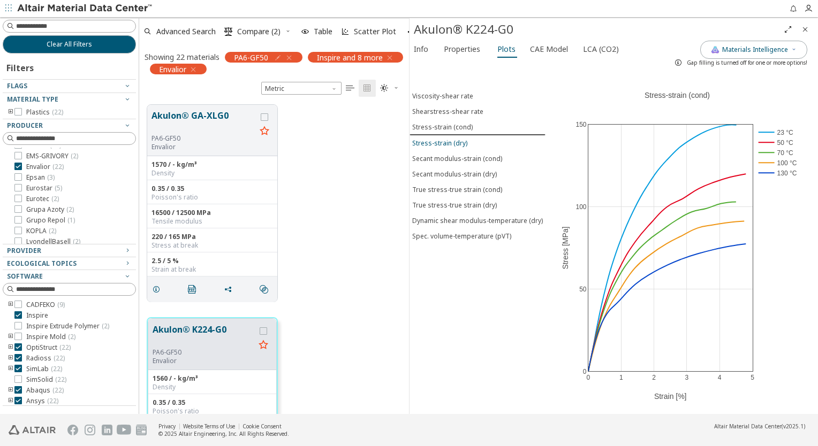
click at [459, 141] on div "Stress-strain (dry)" at bounding box center [439, 143] width 55 height 9
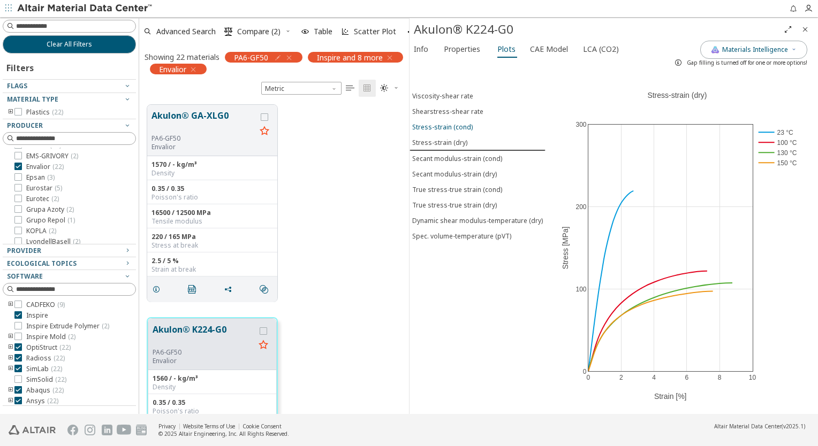
click at [454, 126] on div "Stress-strain (cond)" at bounding box center [442, 127] width 60 height 9
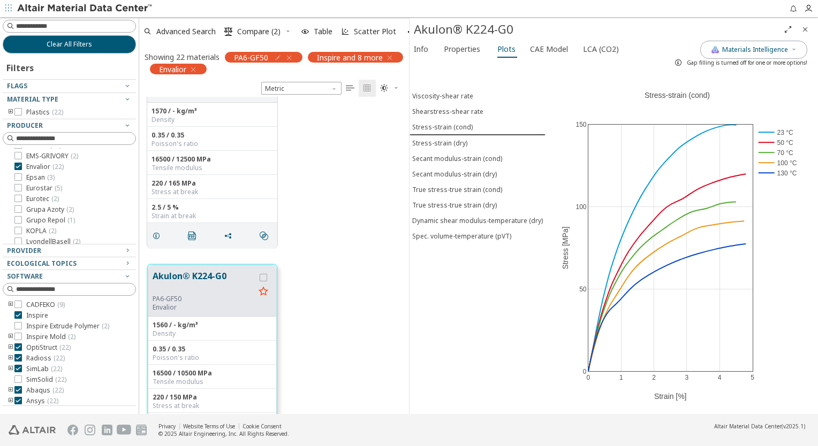
scroll to position [107, 0]
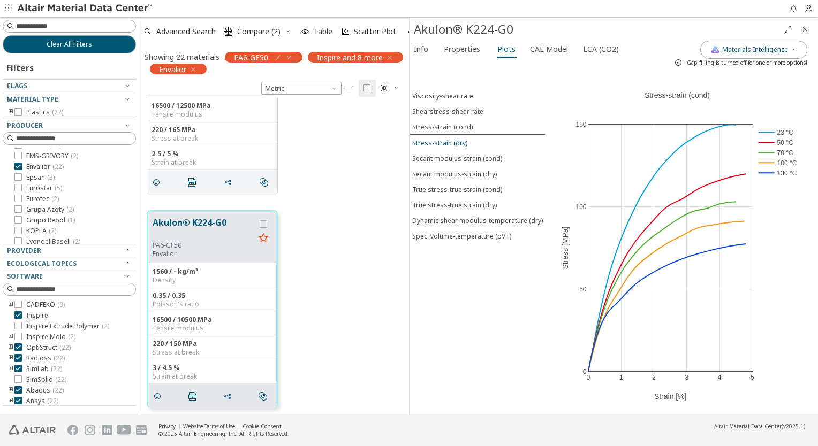
click at [455, 139] on div "Stress-strain (dry)" at bounding box center [439, 143] width 55 height 9
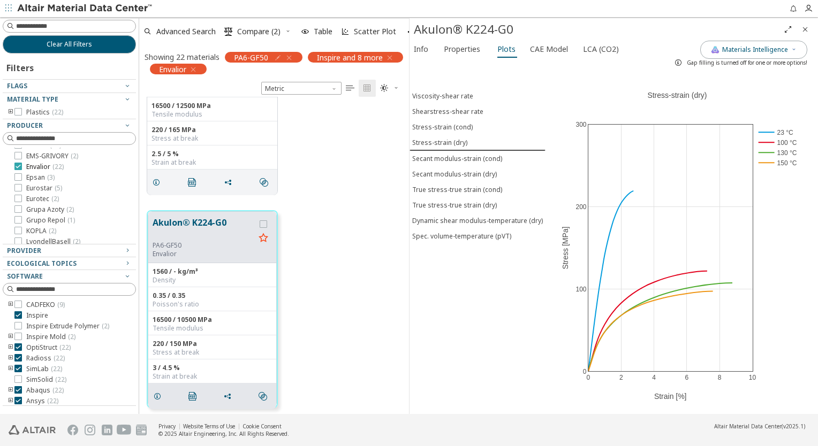
click at [19, 166] on icon at bounding box center [17, 166] width 7 height 7
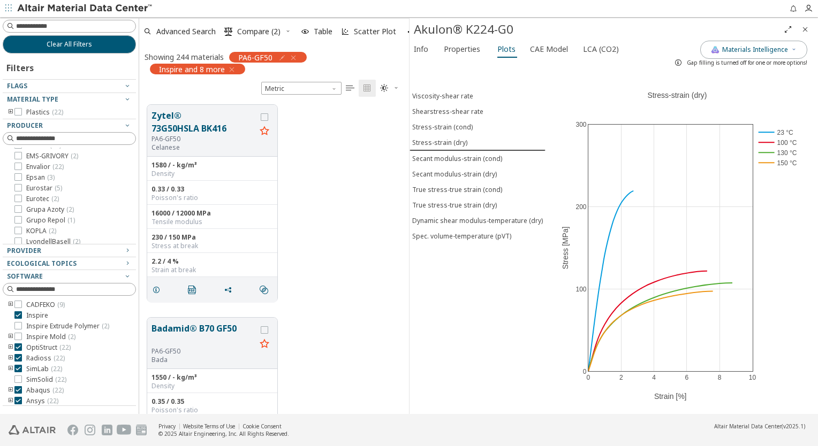
scroll to position [310, 261]
click at [170, 91] on div "Showing 244 materials PA6-GF50 Inspire and 8 more Metric   " at bounding box center [274, 70] width 270 height 51
click at [293, 60] on icon "button" at bounding box center [293, 58] width 9 height 9
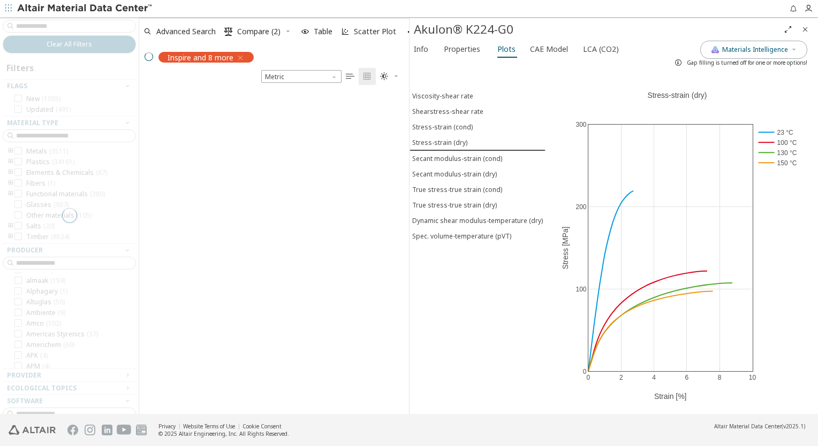
scroll to position [854, 0]
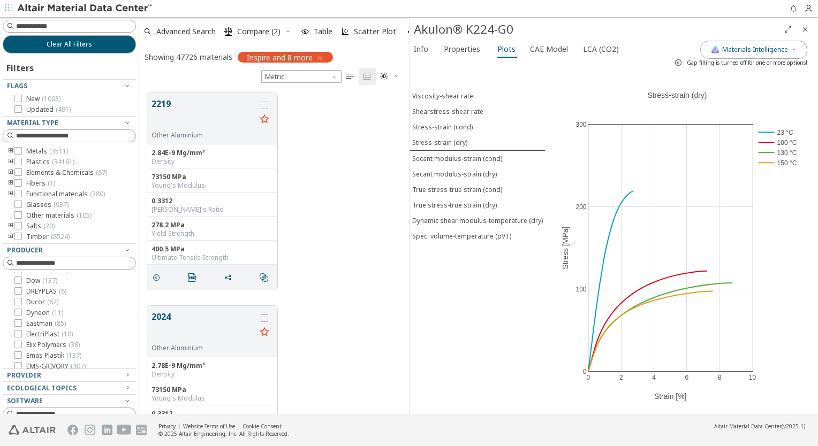
click at [86, 28] on input at bounding box center [75, 26] width 119 height 11
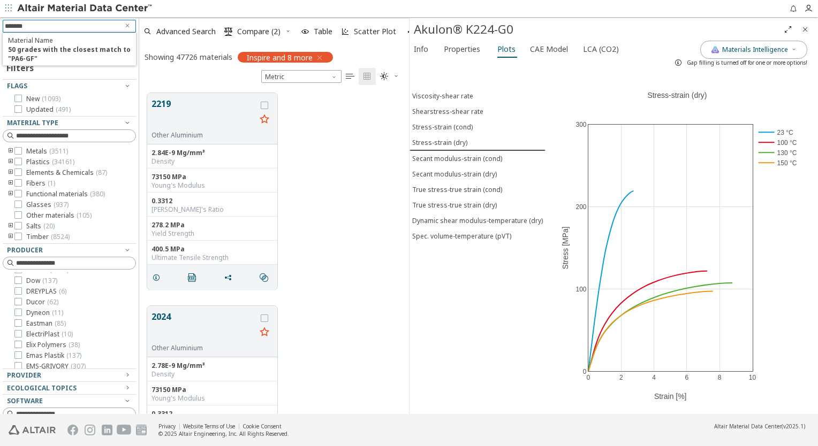
type input "********"
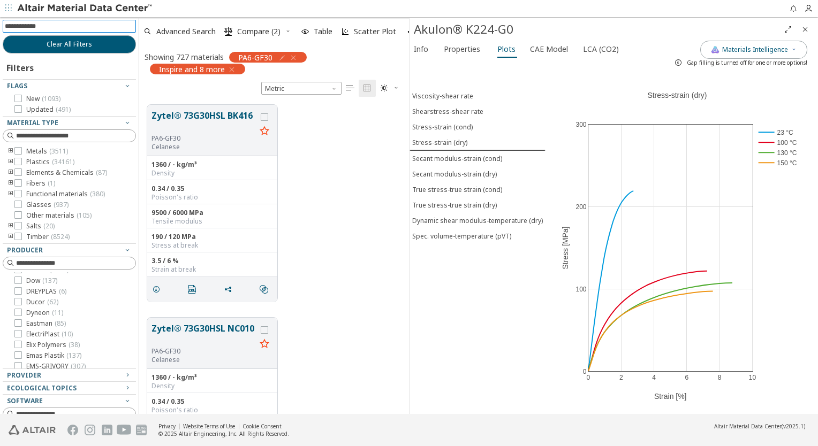
scroll to position [180, 0]
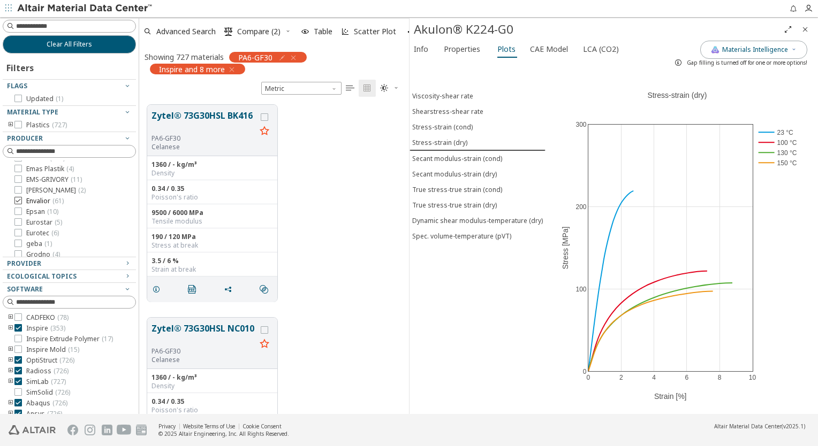
click at [19, 200] on icon at bounding box center [17, 200] width 7 height 7
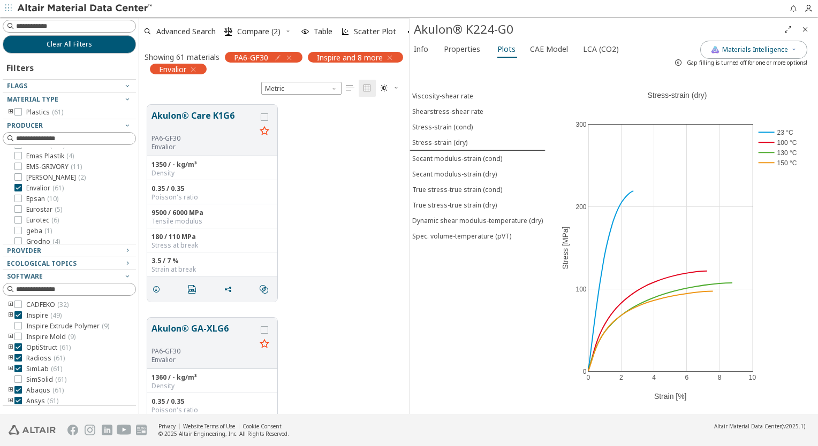
scroll to position [310, 261]
click at [610, 29] on icon "Close" at bounding box center [804, 29] width 9 height 9
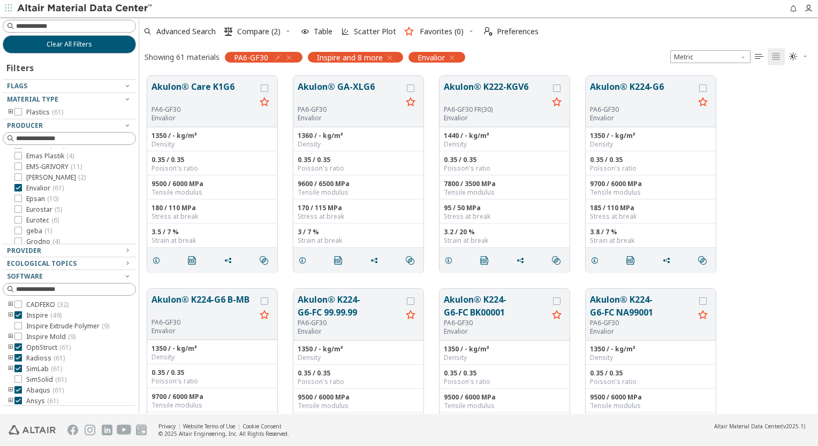
scroll to position [339, 670]
click at [202, 90] on button "Akulon® Care K1G6" at bounding box center [203, 92] width 104 height 25
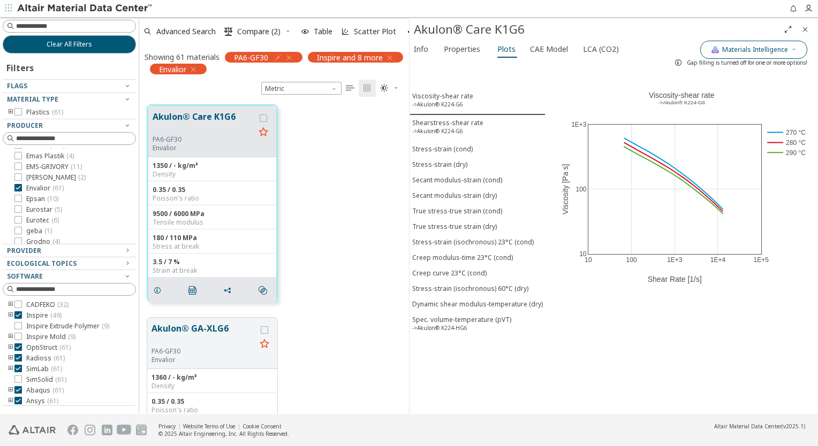
click at [610, 46] on span "Materials Intelligence" at bounding box center [755, 49] width 66 height 9
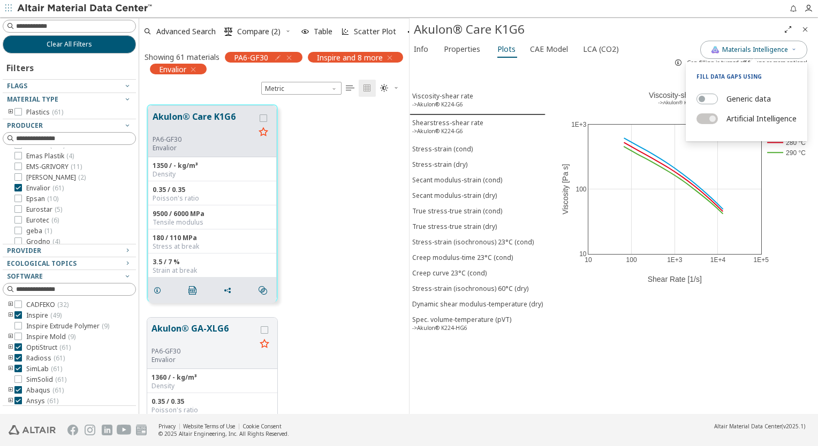
click at [571, 72] on div "10 100 1E+3 1E+4 1E+5 10 100 1E+3 270 °C 280 °C 290 °C Viscosity-shear rate ​ -…" at bounding box center [681, 184] width 272 height 226
click at [450, 144] on div "Stress-strain (cond)" at bounding box center [442, 148] width 60 height 9
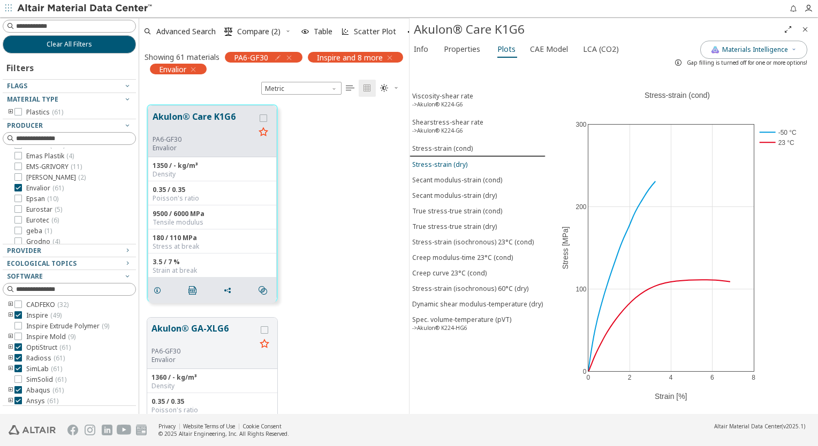
click at [448, 160] on div "Stress-strain (dry)" at bounding box center [439, 164] width 55 height 9
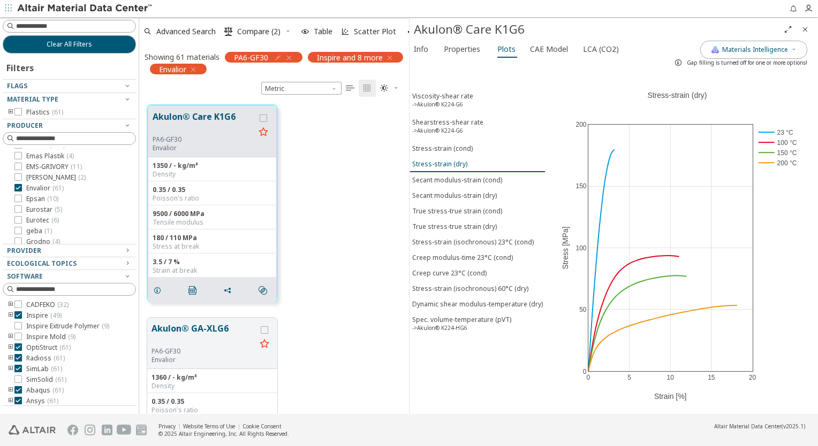
click at [449, 156] on button "Stress-strain (dry)" at bounding box center [477, 164] width 136 height 16
click at [454, 144] on div "Stress-strain (cond)" at bounding box center [442, 148] width 60 height 9
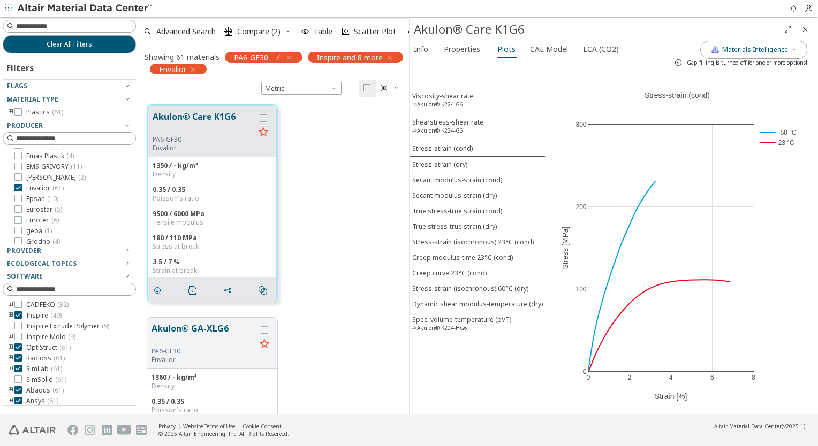
click at [610, 30] on icon "Close" at bounding box center [804, 29] width 9 height 9
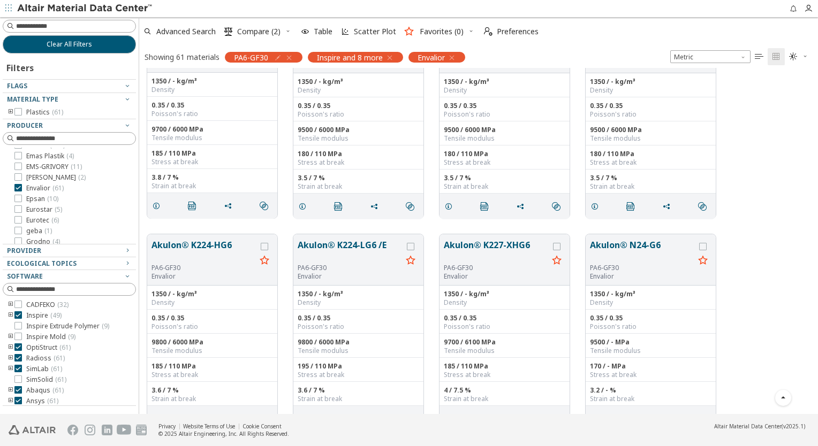
scroll to position [321, 0]
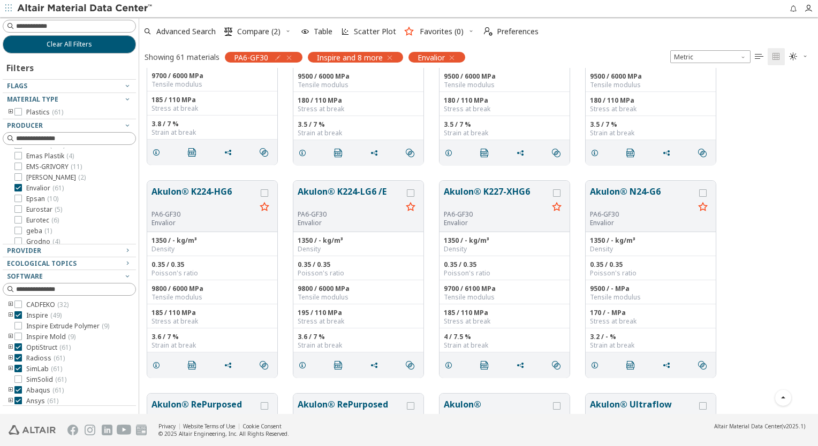
click at [610, 52] on icon "" at bounding box center [758, 56] width 9 height 9
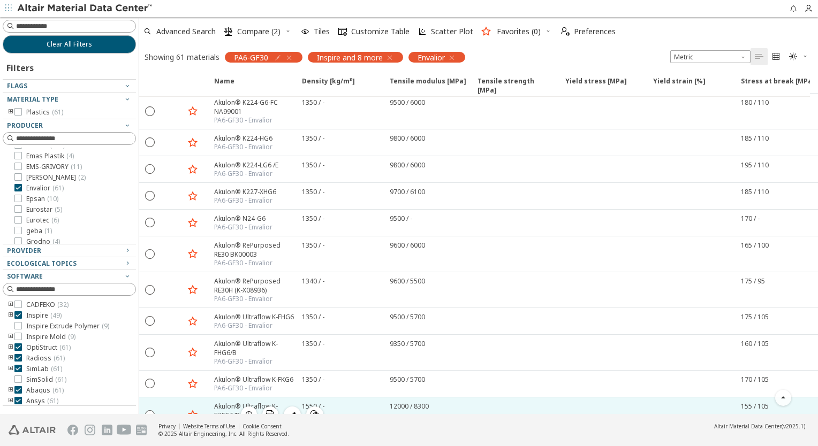
scroll to position [161, 0]
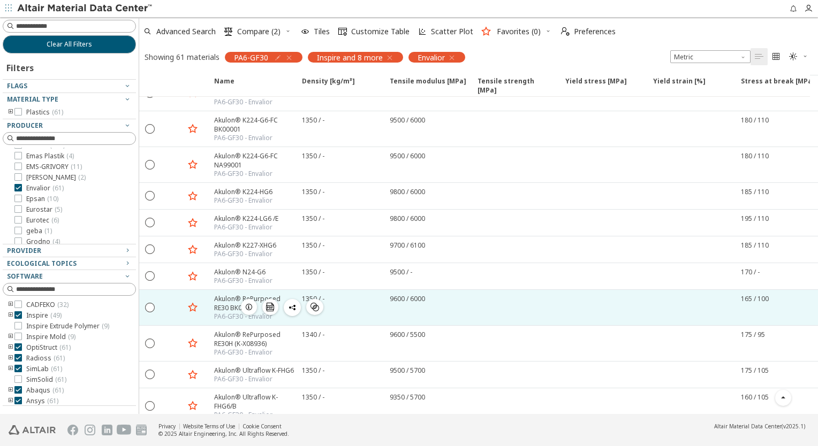
click at [610, 290] on div at bounding box center [603, 307] width 88 height 35
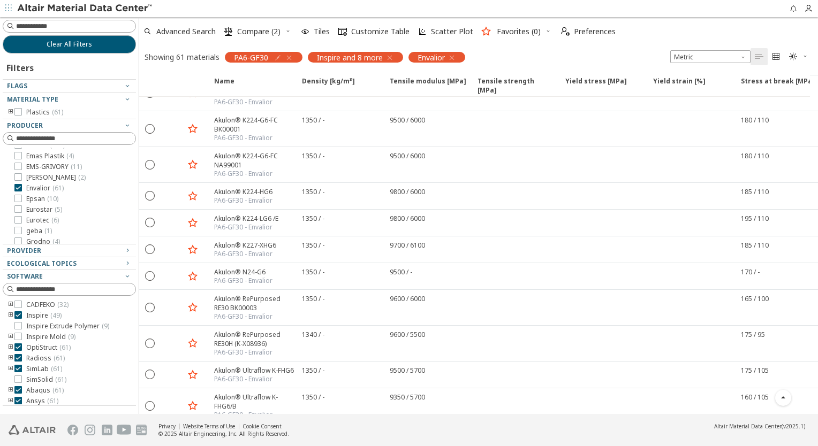
click at [610, 55] on icon "" at bounding box center [776, 56] width 9 height 9
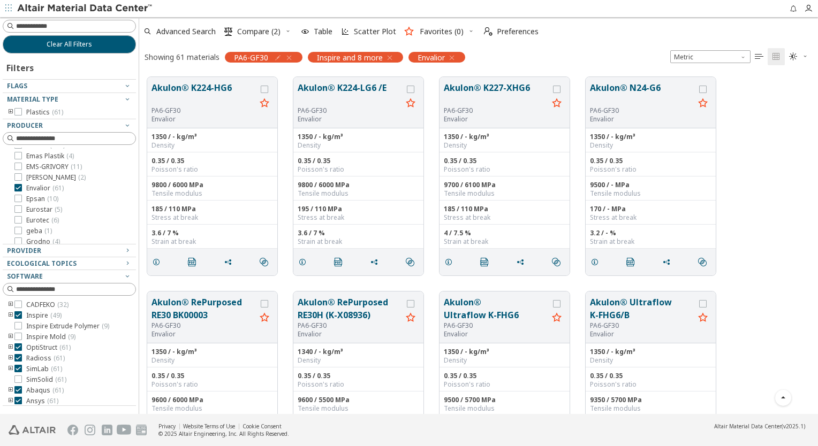
scroll to position [535, 0]
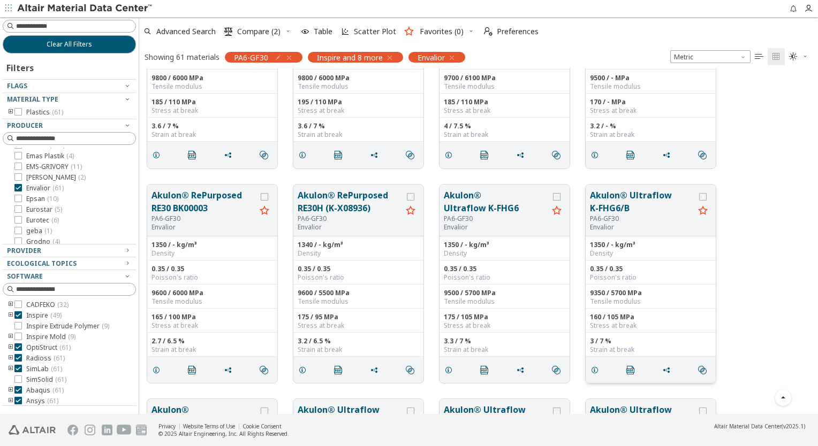
click at [607, 198] on button "Akulon® Ultraflow K-FHG6/B" at bounding box center [642, 202] width 104 height 26
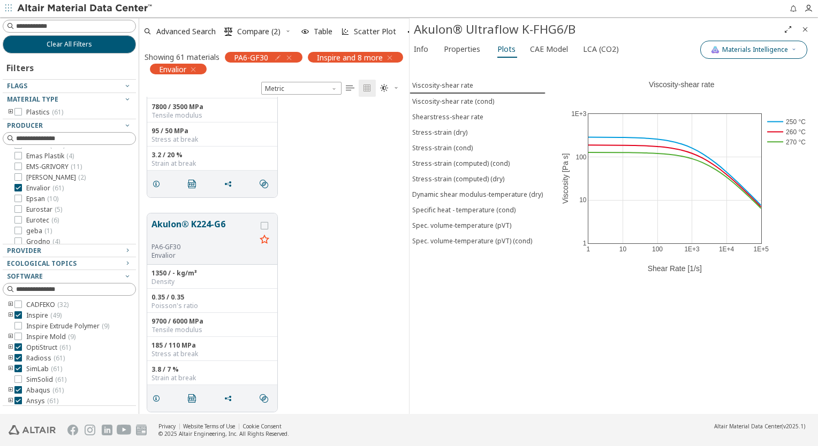
click at [610, 54] on button "Materials Intelligence" at bounding box center [753, 50] width 107 height 18
click at [610, 100] on div at bounding box center [706, 99] width 21 height 11
click at [610, 100] on button "Generic data" at bounding box center [706, 99] width 21 height 11
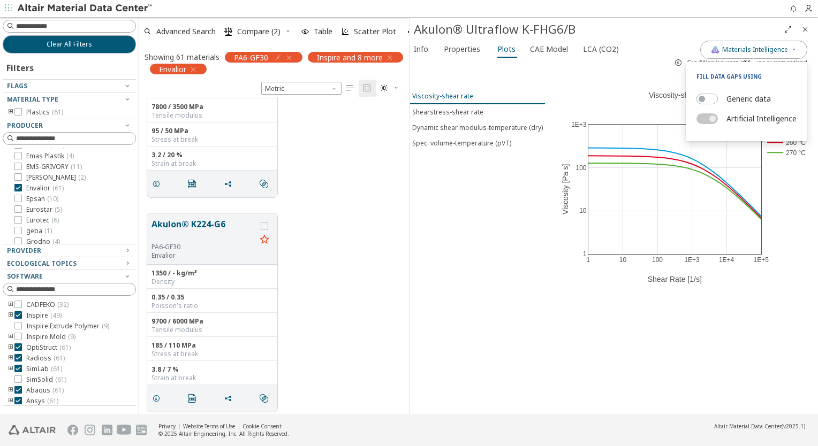
click at [464, 96] on div "Viscosity-shear rate" at bounding box center [442, 95] width 61 height 9
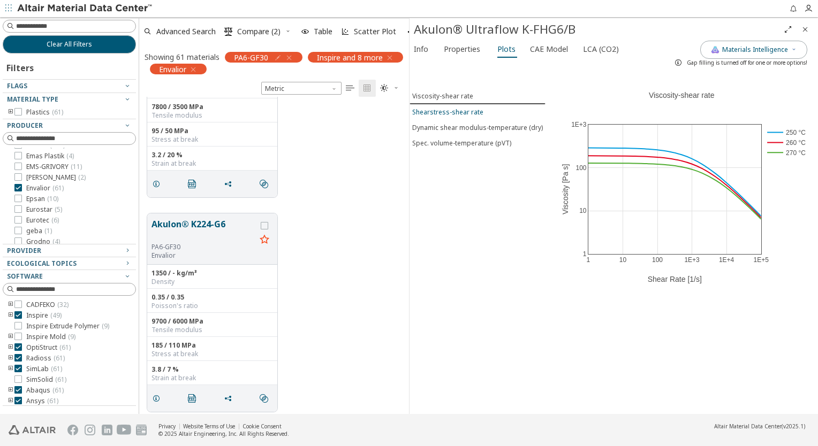
click at [464, 106] on button "Shearstress-shear rate" at bounding box center [477, 112] width 136 height 16
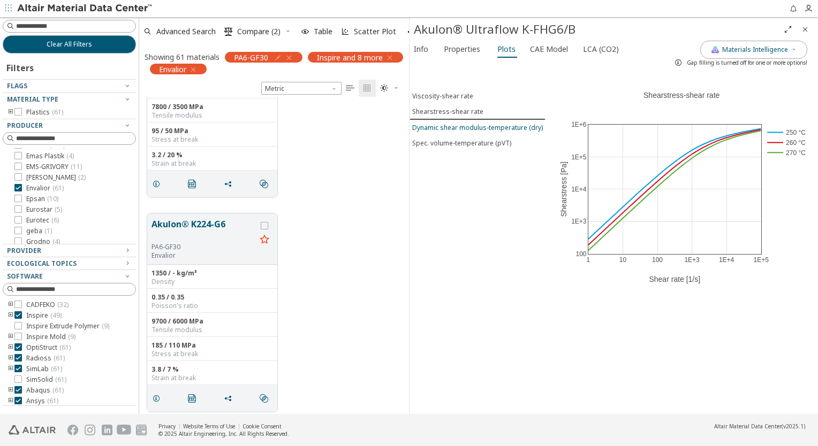
click at [472, 127] on div "Dynamic shear modulus-temperature (dry)" at bounding box center [477, 127] width 131 height 9
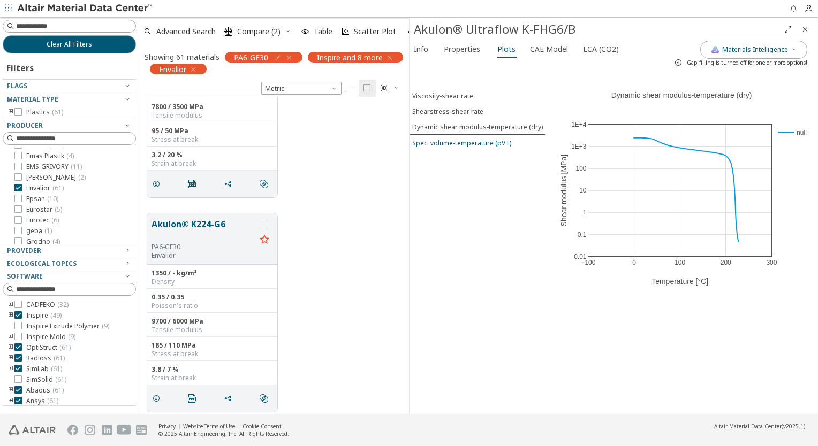
click at [471, 143] on div "Spec. volume-temperature (pVT)" at bounding box center [461, 143] width 99 height 9
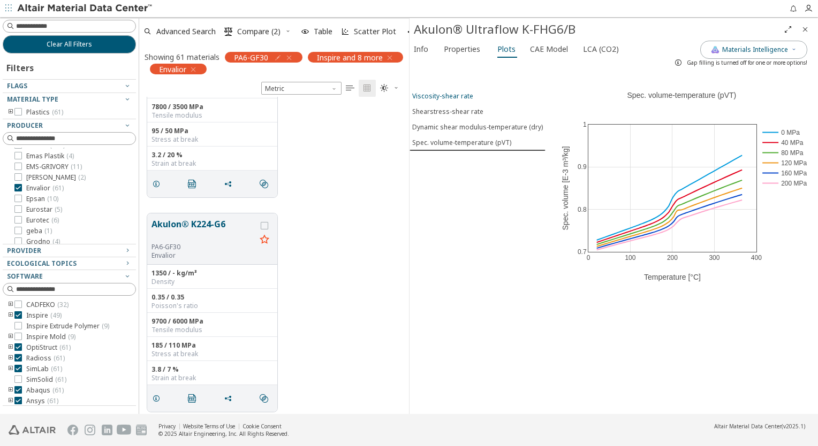
click at [456, 96] on div "Viscosity-shear rate" at bounding box center [442, 95] width 61 height 9
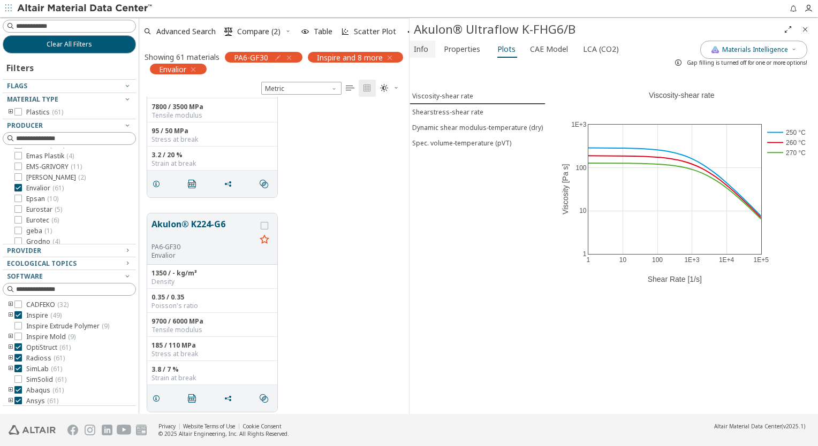
click at [426, 51] on span "Info" at bounding box center [421, 49] width 14 height 17
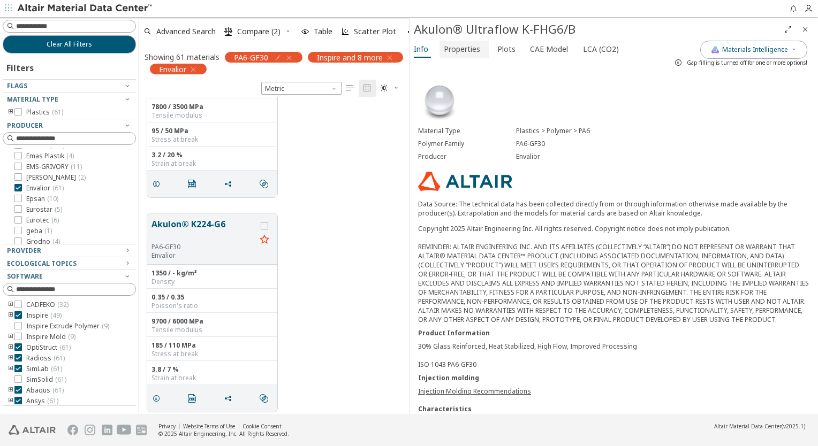
click at [445, 50] on span "Properties" at bounding box center [462, 49] width 36 height 17
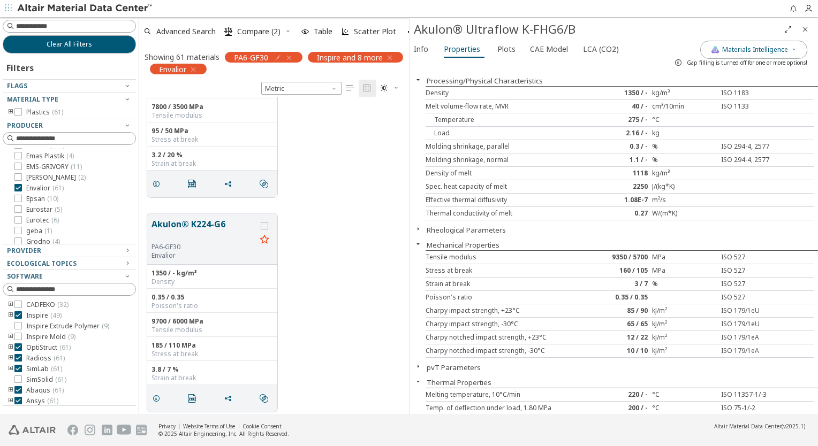
click at [610, 31] on icon "Close" at bounding box center [804, 29] width 9 height 9
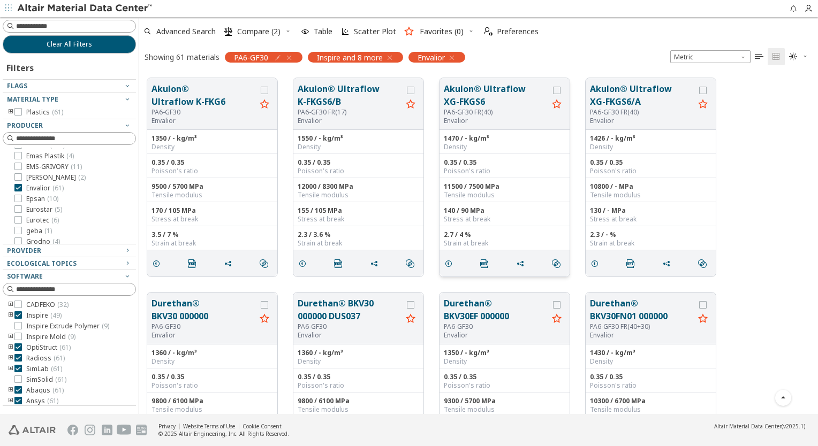
scroll to position [910, 0]
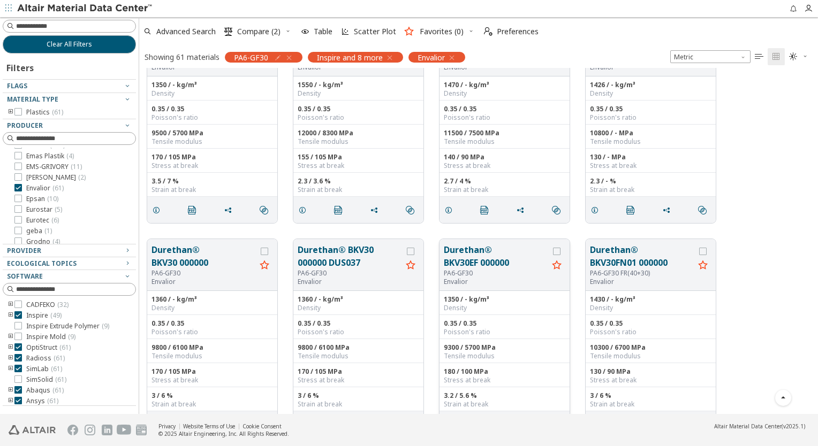
click at [482, 258] on button "Durethan® BKV30EF 000000" at bounding box center [496, 256] width 104 height 26
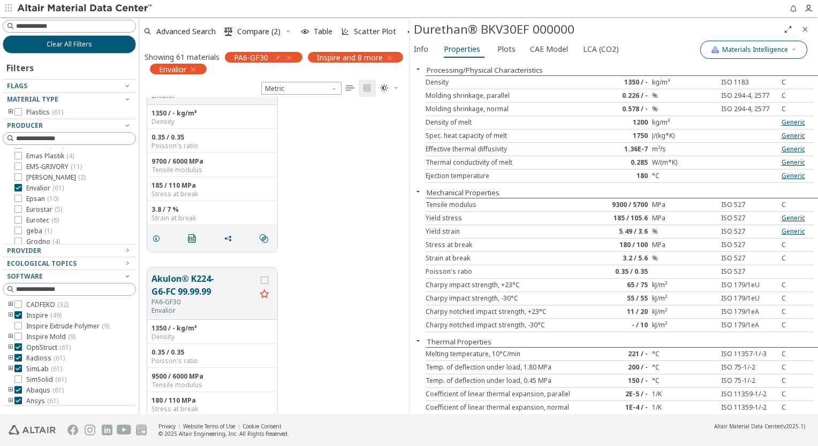
click at [610, 55] on button "Materials Intelligence" at bounding box center [753, 50] width 107 height 18
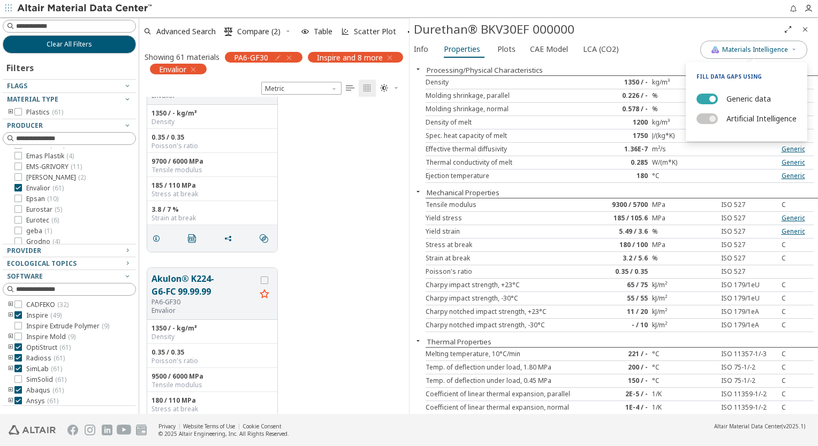
click at [610, 97] on button "Generic data" at bounding box center [706, 99] width 21 height 11
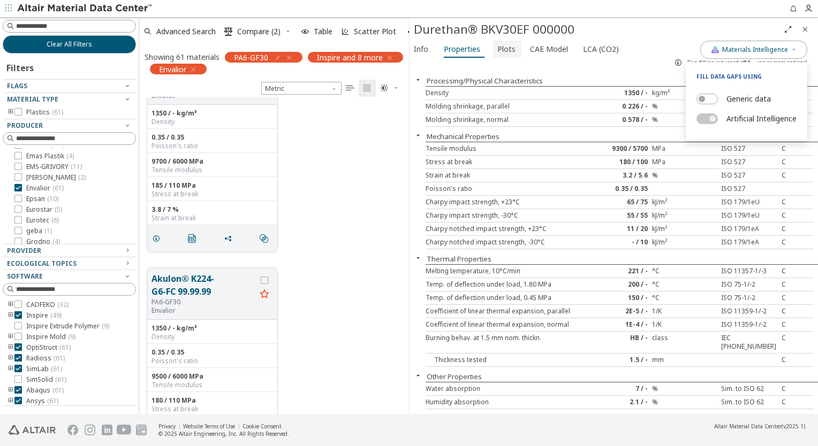
click at [508, 50] on span "Plots" at bounding box center [506, 49] width 18 height 17
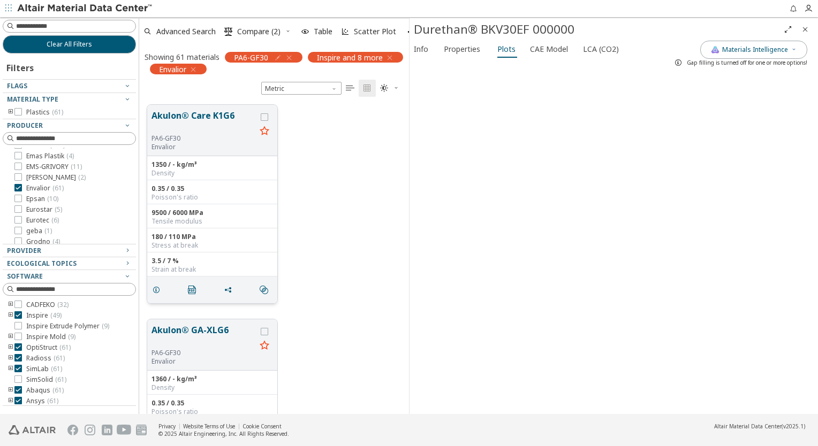
click at [201, 112] on button "Akulon® Care K1G6" at bounding box center [203, 121] width 104 height 25
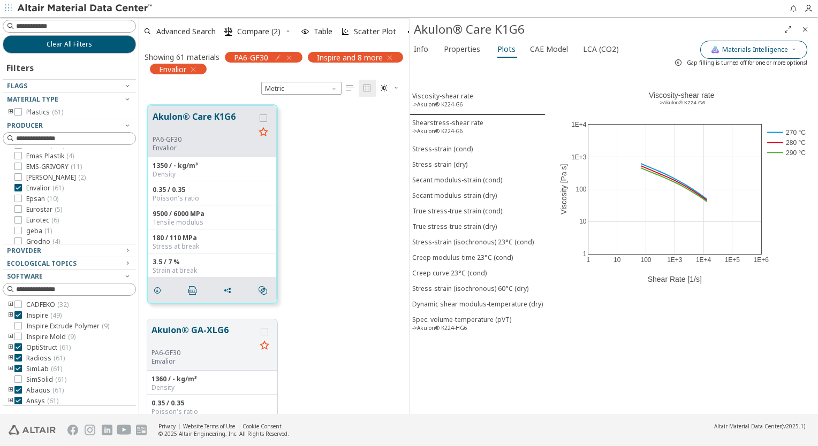
click at [610, 44] on button "Materials Intelligence" at bounding box center [753, 50] width 107 height 18
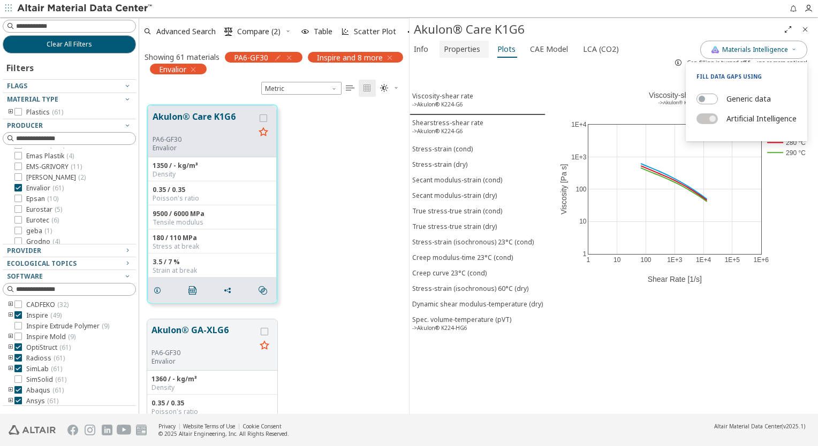
click at [461, 54] on span "Properties" at bounding box center [462, 49] width 36 height 17
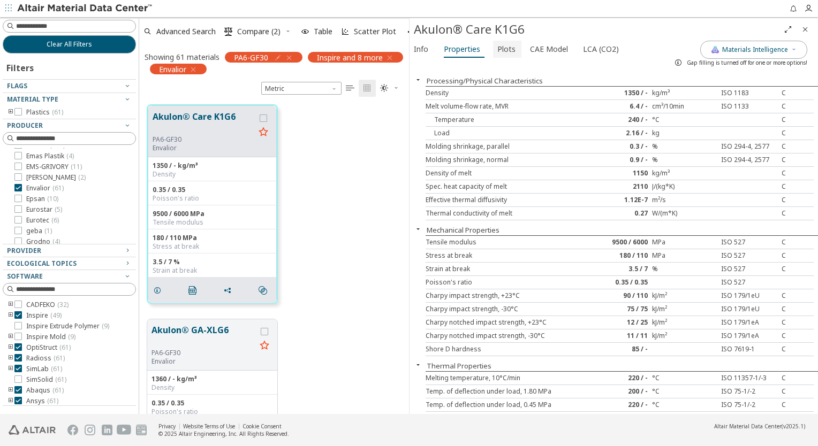
click at [509, 50] on span "Plots" at bounding box center [506, 49] width 18 height 17
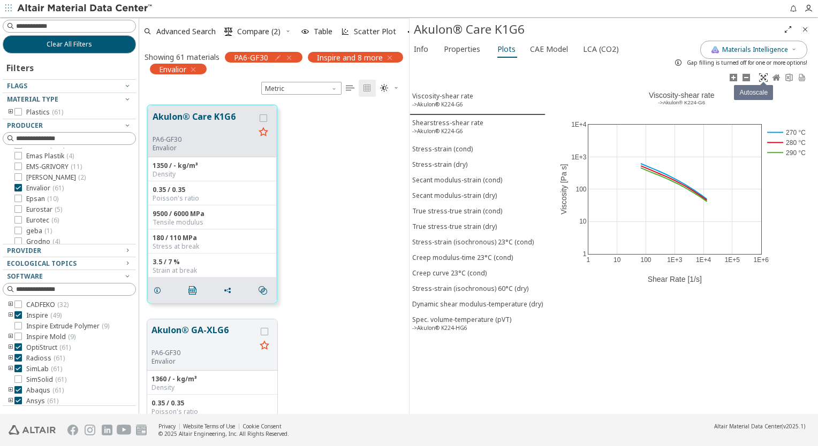
click at [610, 79] on icon at bounding box center [763, 77] width 9 height 9
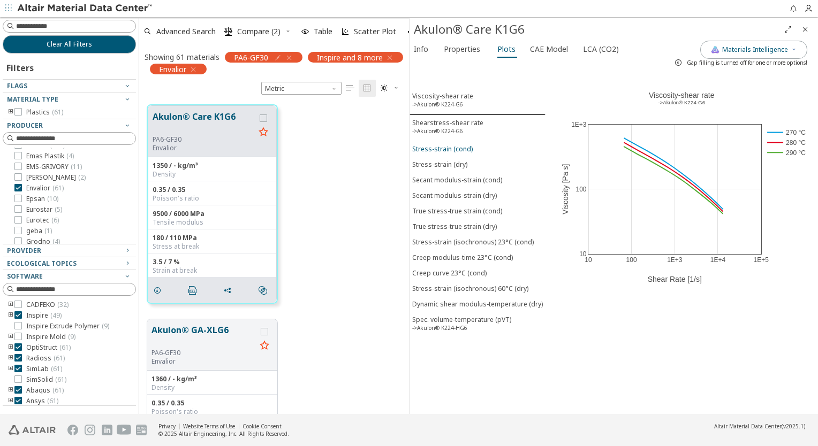
click at [452, 146] on div "Stress-strain (cond)" at bounding box center [442, 148] width 60 height 9
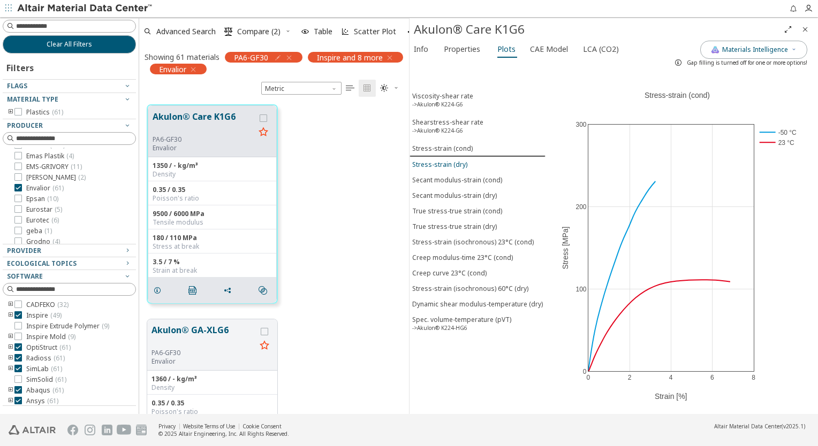
click at [451, 160] on div "Stress-strain (dry)" at bounding box center [439, 164] width 55 height 9
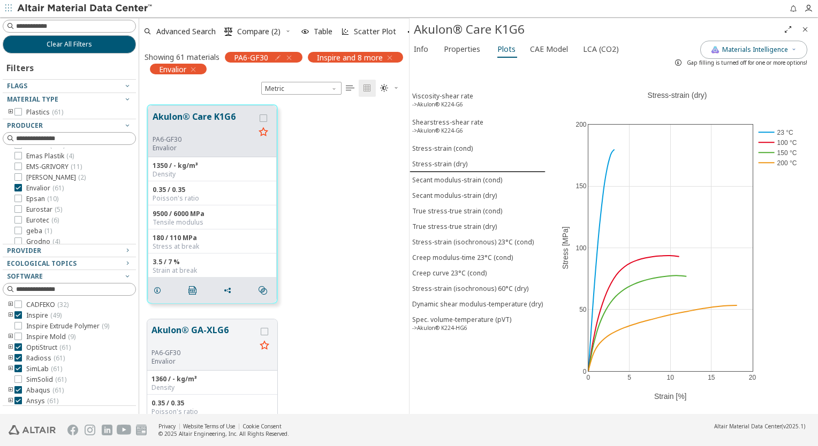
click at [10, 209] on div at bounding box center [10, 209] width 7 height 9
click at [428, 49] on span "Info" at bounding box center [422, 49] width 17 height 17
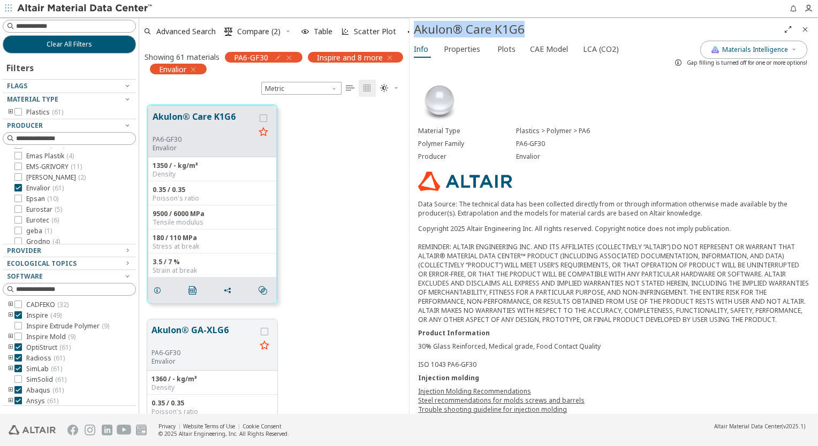
drag, startPoint x: 415, startPoint y: 31, endPoint x: 535, endPoint y: 30, distance: 119.9
click at [535, 30] on div "Akulon® Care K1G6" at bounding box center [596, 29] width 365 height 17
drag, startPoint x: 535, startPoint y: 30, endPoint x: 543, endPoint y: 159, distance: 129.7
click at [543, 159] on div "Producer Envalior" at bounding box center [613, 156] width 391 height 13
copy div "Envalior"
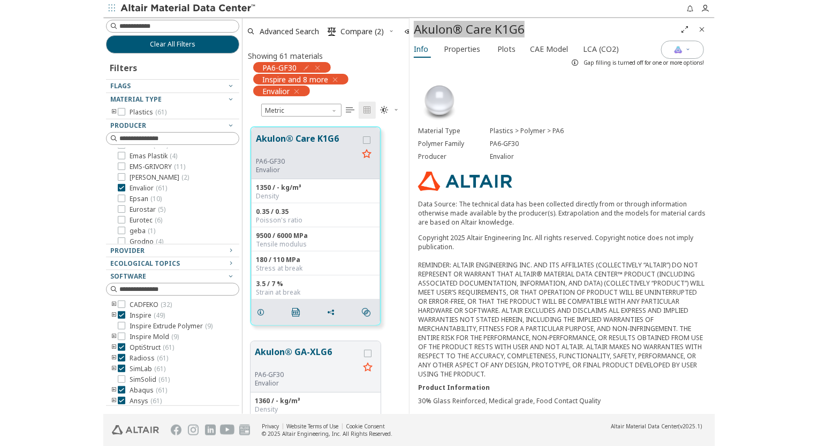
scroll to position [9, 9]
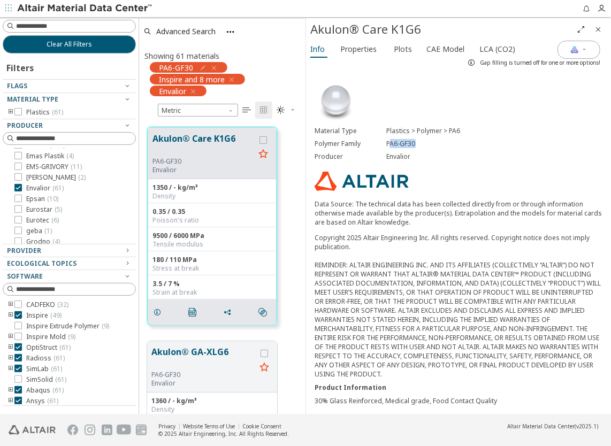
drag, startPoint x: 386, startPoint y: 144, endPoint x: 429, endPoint y: 143, distance: 42.8
click at [429, 143] on div "PA6-GF30" at bounding box center [495, 144] width 216 height 9
drag, startPoint x: 429, startPoint y: 143, endPoint x: 381, endPoint y: 142, distance: 48.2
click at [383, 142] on div "Polymer Family PA6-GF30" at bounding box center [459, 144] width 288 height 13
drag, startPoint x: 312, startPoint y: 29, endPoint x: 421, endPoint y: 33, distance: 108.7
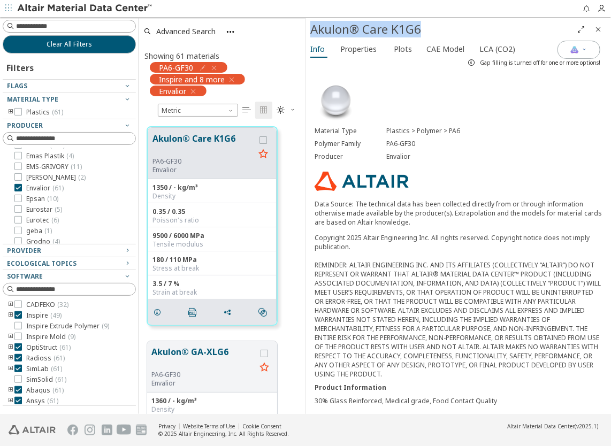
click at [421, 33] on div "Akulon® Care K1G6" at bounding box center [441, 29] width 262 height 17
copy div "Akulon® Care K1G6"
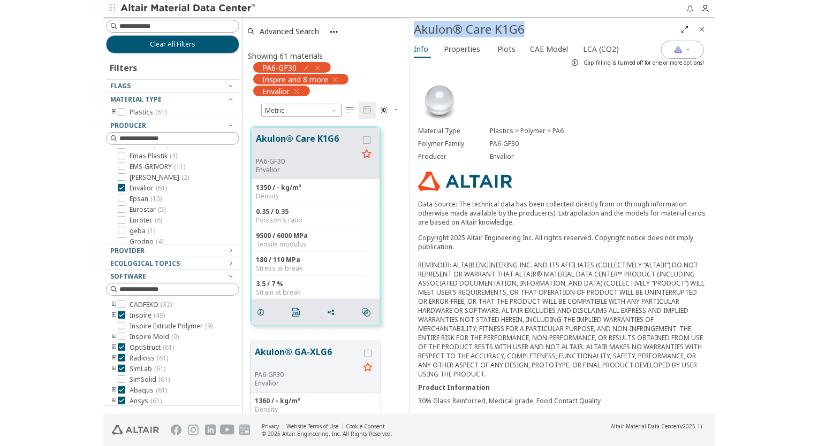
scroll to position [310, 261]
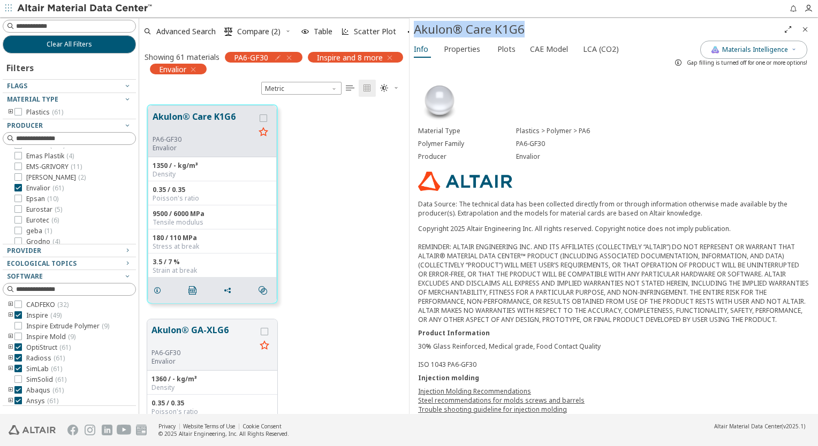
click at [610, 25] on icon "Close" at bounding box center [804, 29] width 9 height 9
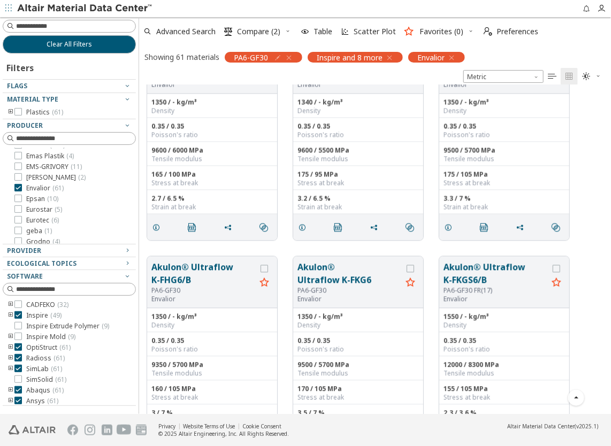
scroll to position [963, 0]
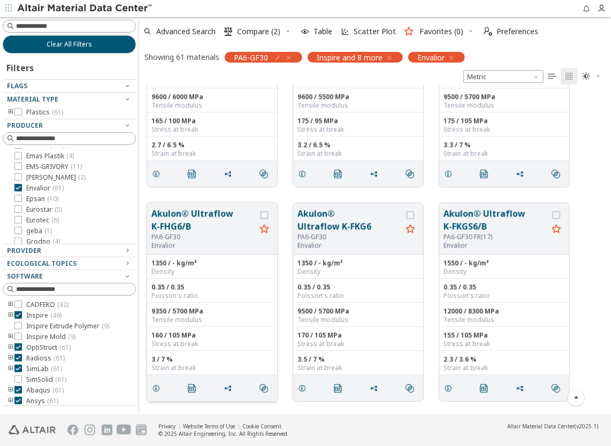
click at [186, 222] on button "Akulon® Ultraflow K-FHG6/B" at bounding box center [203, 220] width 104 height 26
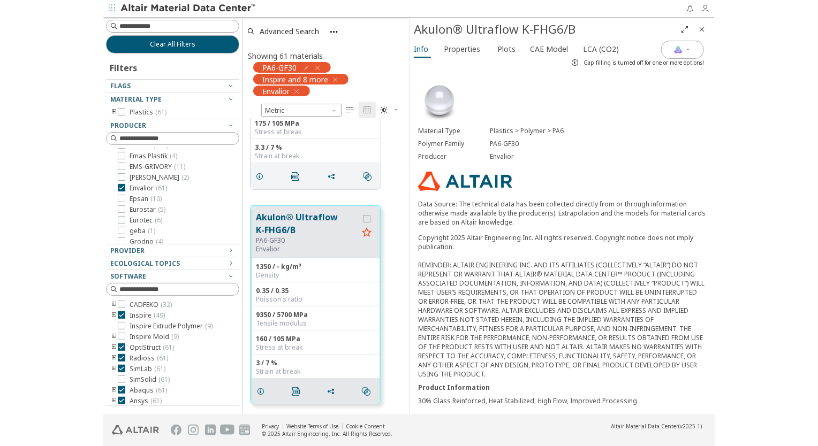
scroll to position [310, 261]
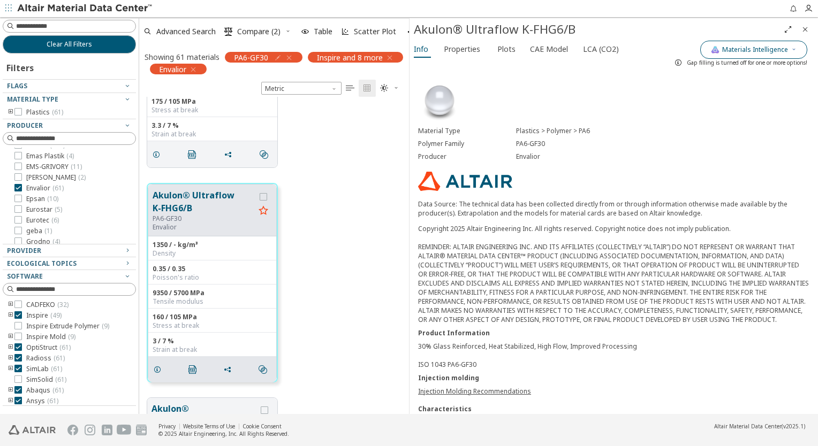
click at [610, 50] on span "Materials Intelligence" at bounding box center [755, 49] width 66 height 9
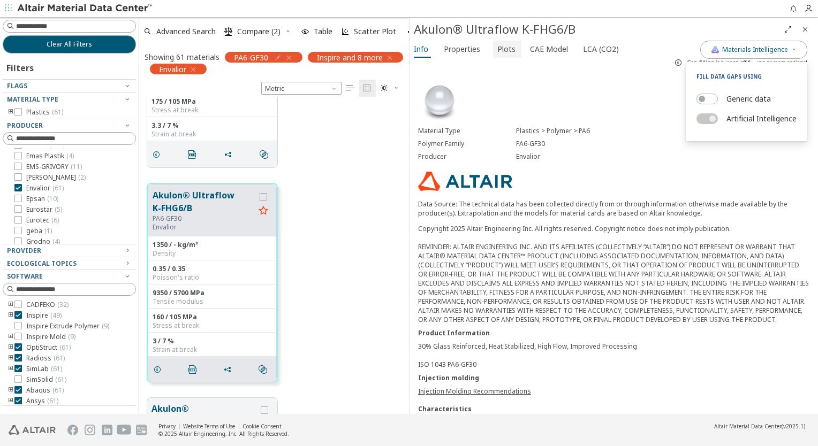
click at [499, 50] on span "Plots" at bounding box center [506, 49] width 18 height 17
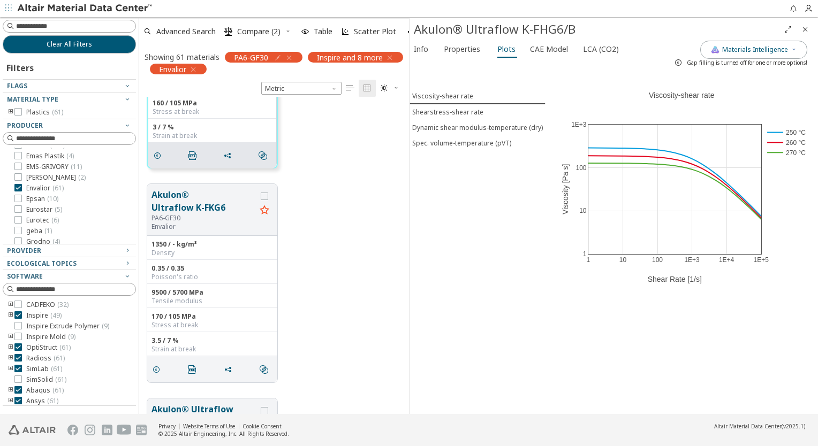
scroll to position [3407, 0]
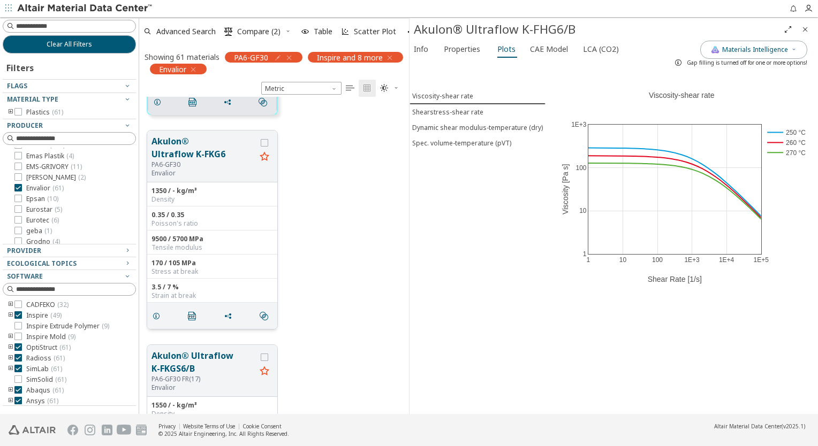
click at [200, 161] on div "PA6-GF30" at bounding box center [203, 165] width 104 height 9
click at [201, 151] on button "Akulon® Ultraflow K-FKG6" at bounding box center [203, 148] width 104 height 26
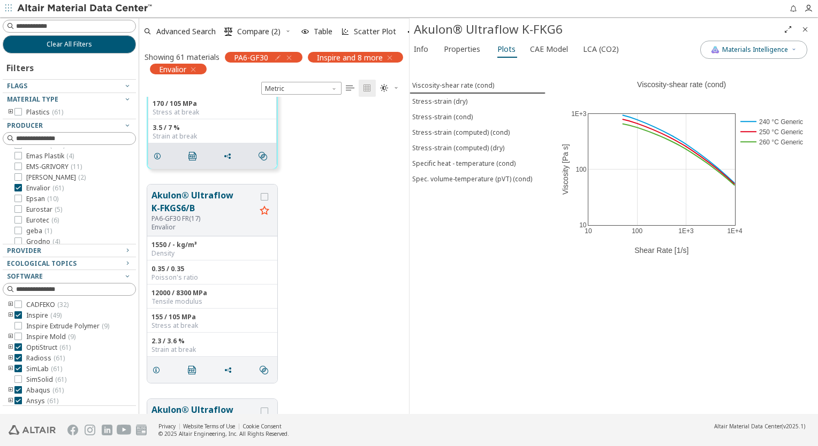
scroll to position [3569, 0]
click at [197, 195] on button "Akulon® Ultraflow K-FKGS6/B" at bounding box center [203, 201] width 104 height 26
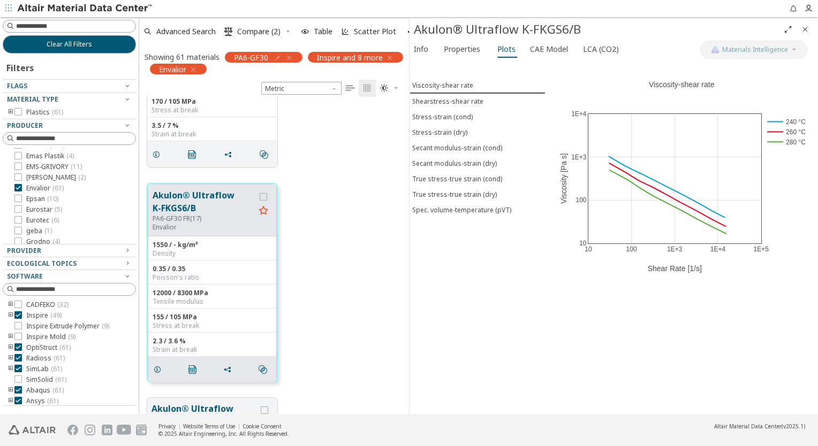
scroll to position [3568, 0]
click at [449, 114] on div "Stress-strain (cond)" at bounding box center [442, 116] width 60 height 9
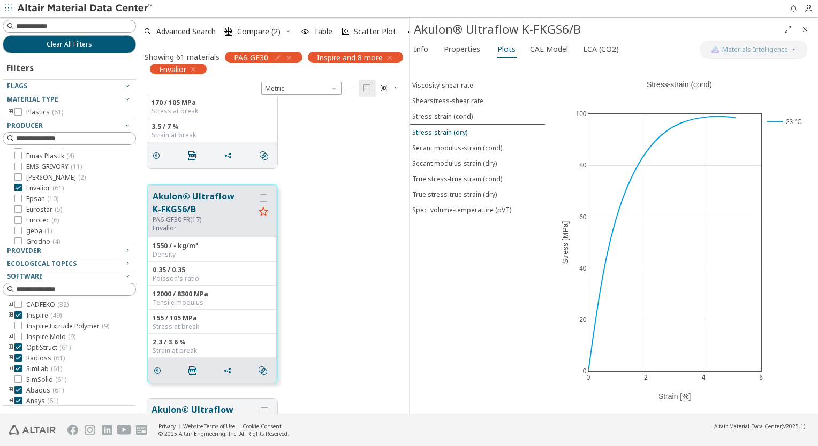
click at [448, 132] on div "Stress-strain (dry)" at bounding box center [439, 132] width 55 height 9
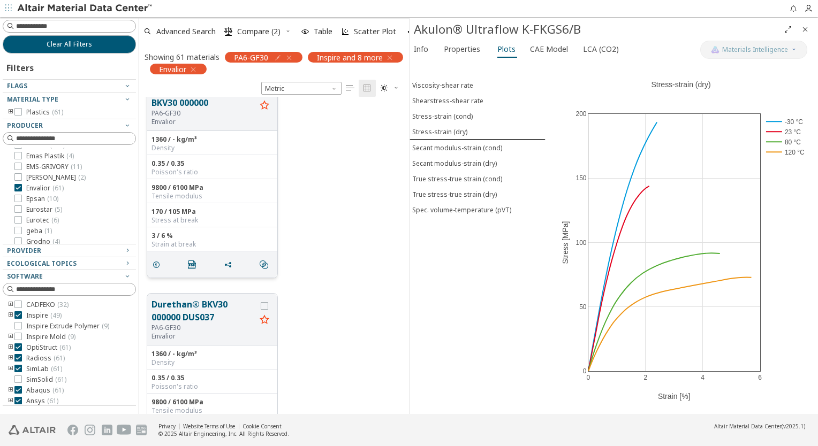
scroll to position [4370, 0]
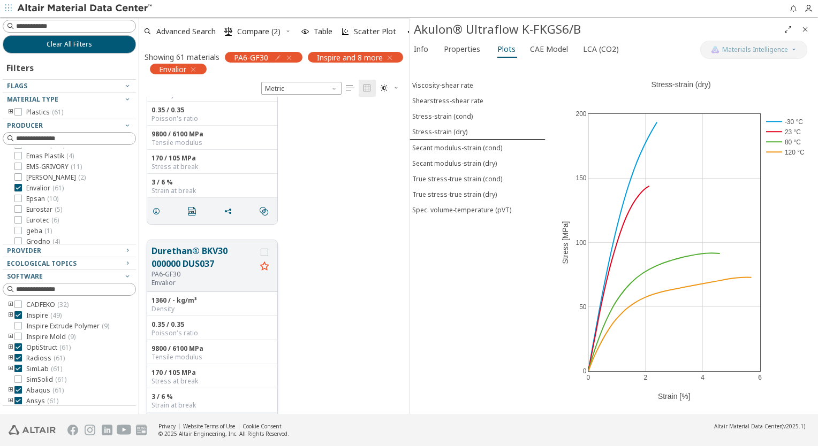
click at [203, 262] on button "Durethan® BKV30 000000 DUS037" at bounding box center [203, 258] width 104 height 26
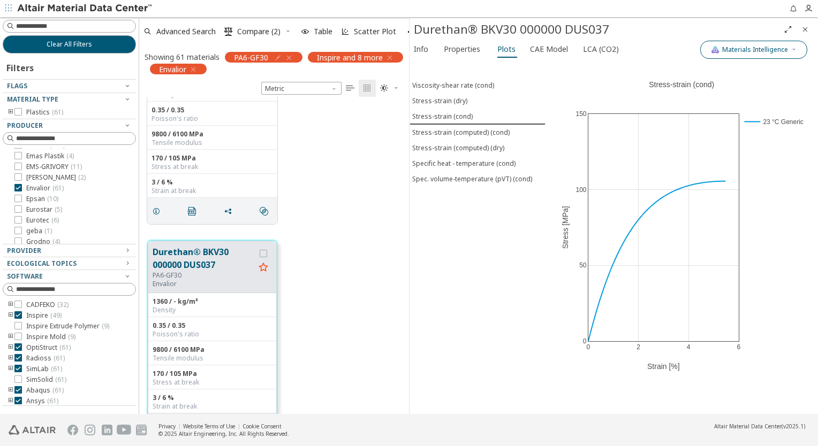
click at [610, 50] on icon "button" at bounding box center [793, 49] width 6 height 6
click at [610, 100] on label "Generic data" at bounding box center [748, 99] width 44 height 16
click at [610, 100] on button "Generic data" at bounding box center [706, 99] width 21 height 11
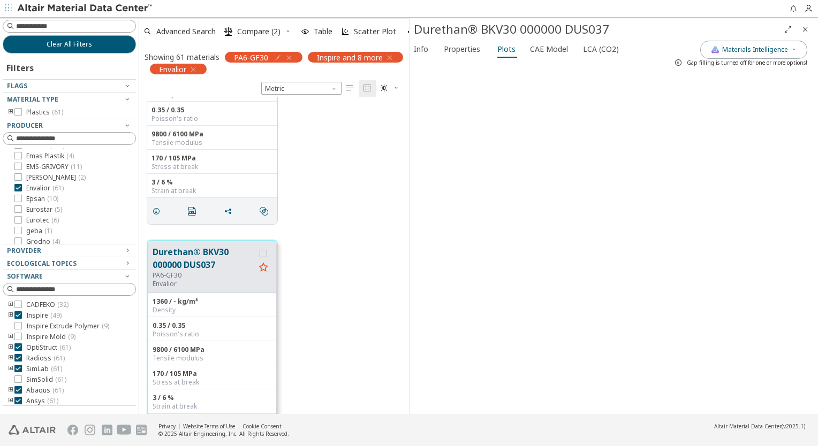
click at [320, 239] on div "Durethan® BKV30 000000 DUS037 PA6-GF30 Envalior 1360 / - kg/m³ Density 0.35 / 0…" at bounding box center [274, 339] width 270 height 215
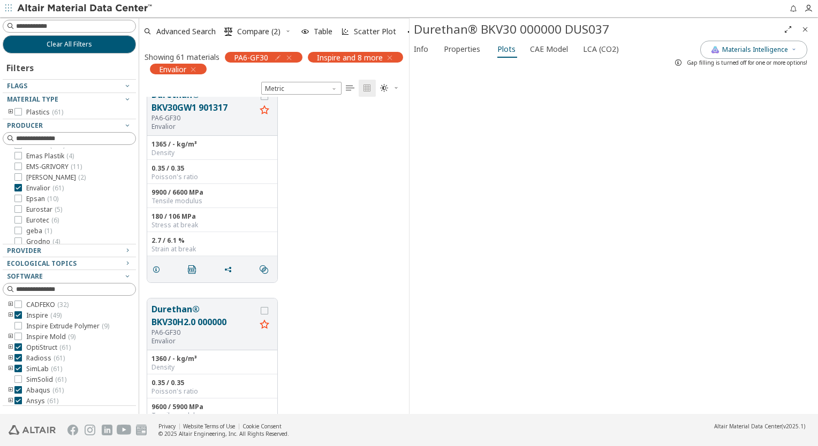
scroll to position [6350, 0]
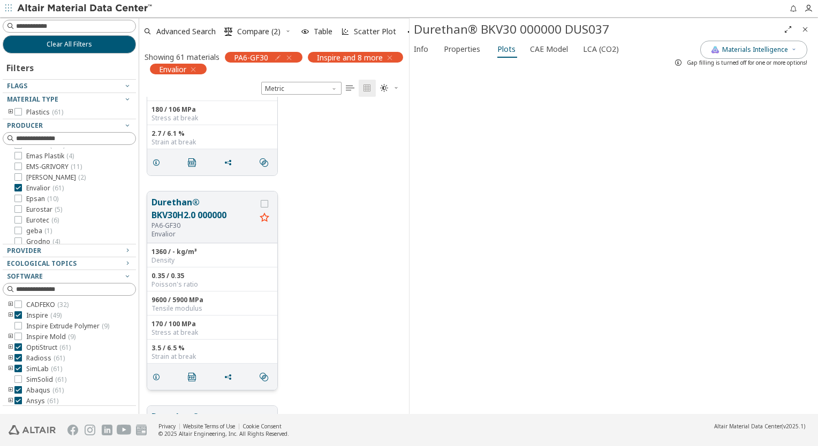
click at [193, 210] on button "Durethan® BKV30H2.0 000000" at bounding box center [203, 209] width 104 height 26
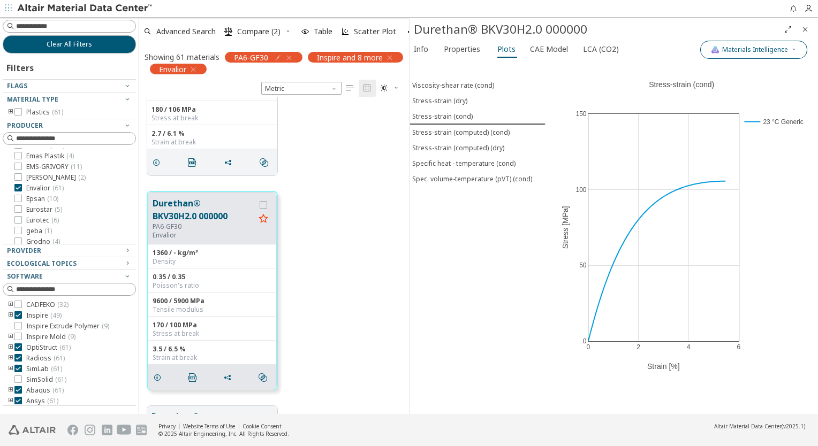
click at [610, 44] on button "Materials Intelligence" at bounding box center [753, 50] width 107 height 18
click at [610, 99] on label "Generic data" at bounding box center [748, 99] width 44 height 16
click at [610, 99] on button "Generic data" at bounding box center [706, 99] width 21 height 11
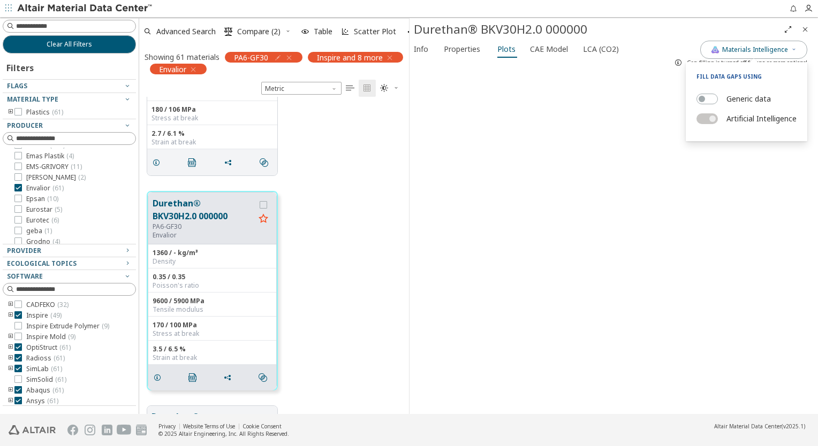
click at [355, 203] on div "Durethan® BKV30H2.0 000000 PA6-GF30 Envalior 1360 / - kg/m³ Density 0.35 / 0.35…" at bounding box center [274, 291] width 270 height 215
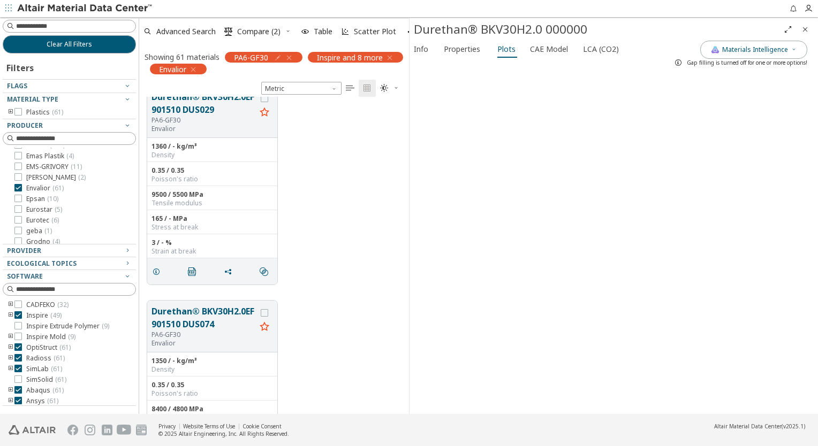
scroll to position [7313, 0]
click at [610, 31] on icon "Close" at bounding box center [804, 29] width 9 height 9
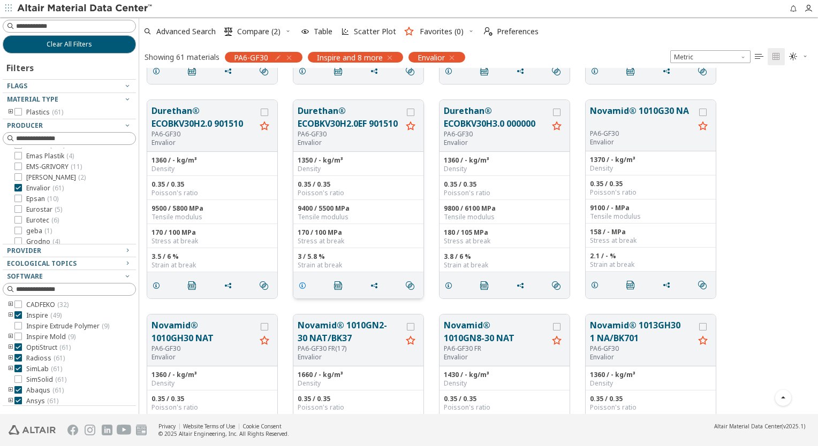
scroll to position [2872, 0]
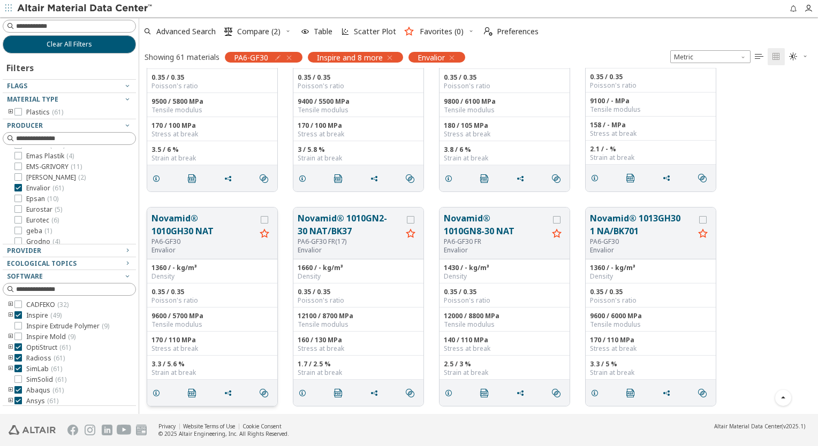
click at [179, 234] on button "Novamid® 1010GH30 NAT" at bounding box center [203, 225] width 104 height 26
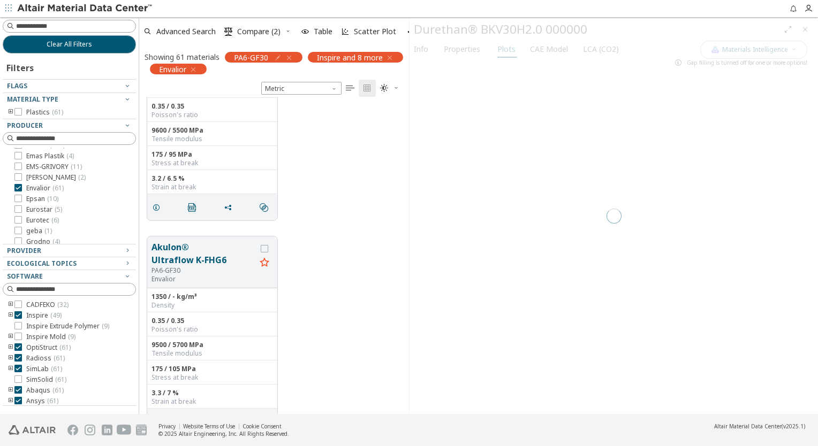
scroll to position [310, 261]
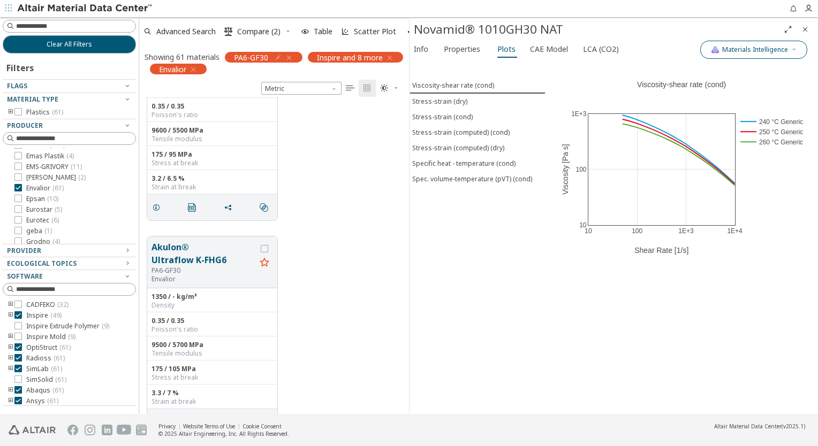
click at [610, 51] on span "Materials Intelligence" at bounding box center [755, 49] width 66 height 9
click at [610, 95] on div "Generic data" at bounding box center [746, 99] width 100 height 16
click at [610, 97] on span "button" at bounding box center [712, 99] width 6 height 6
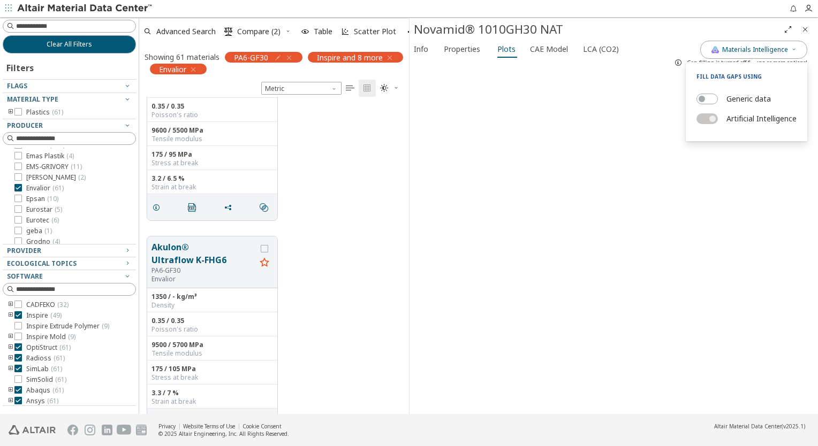
click at [340, 185] on div "Akulon® RePurposed RE30H (K-X08936) PA6-GF30 Envalior 1340 / - kg/m³ Density 0.…" at bounding box center [274, 121] width 270 height 215
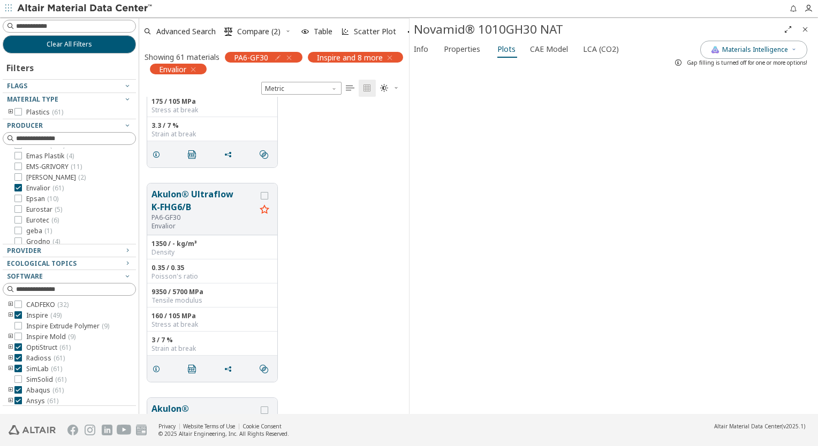
scroll to position [3193, 0]
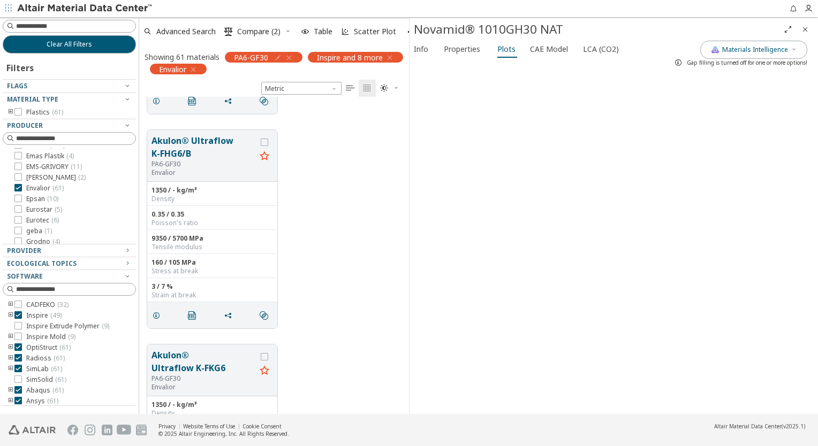
click at [610, 30] on icon "Close" at bounding box center [804, 29] width 9 height 9
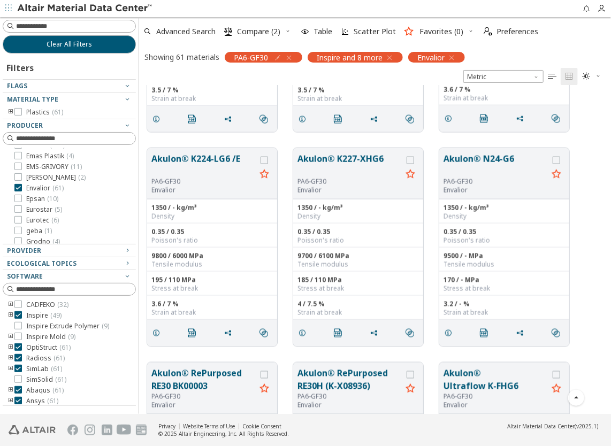
scroll to position [642, 0]
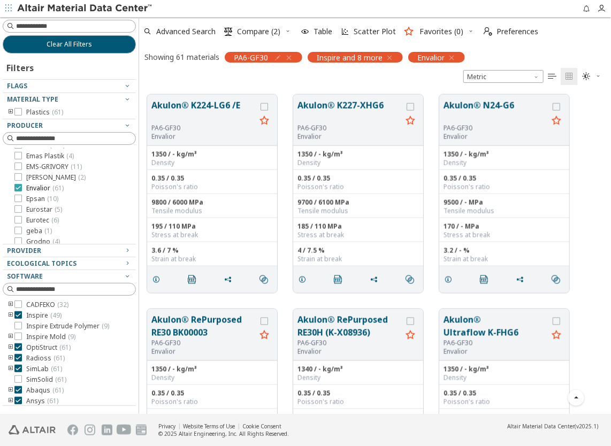
click at [18, 187] on icon at bounding box center [17, 187] width 7 height 7
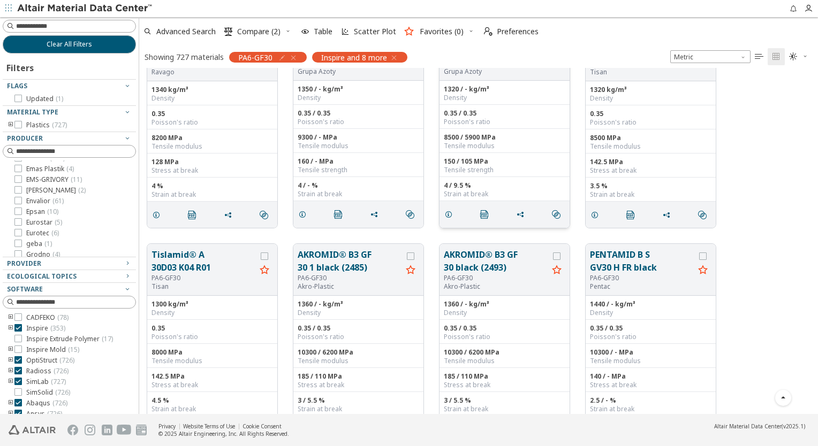
scroll to position [339, 670]
click at [610, 12] on icon "button" at bounding box center [808, 8] width 9 height 9
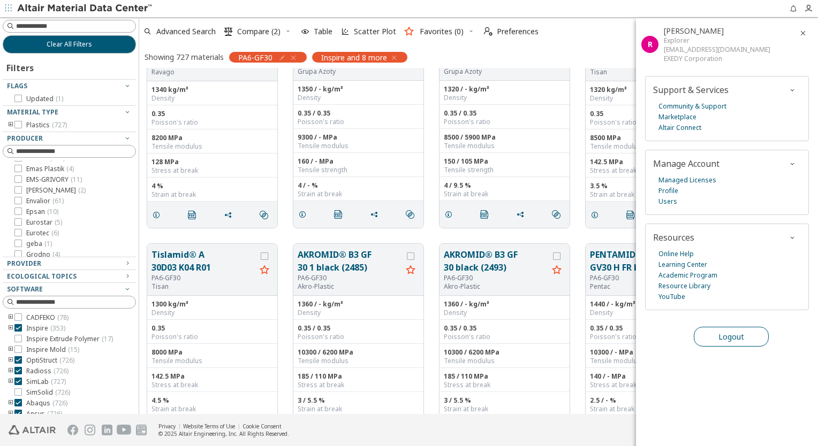
click at [610, 335] on span "Logout" at bounding box center [731, 337] width 26 height 10
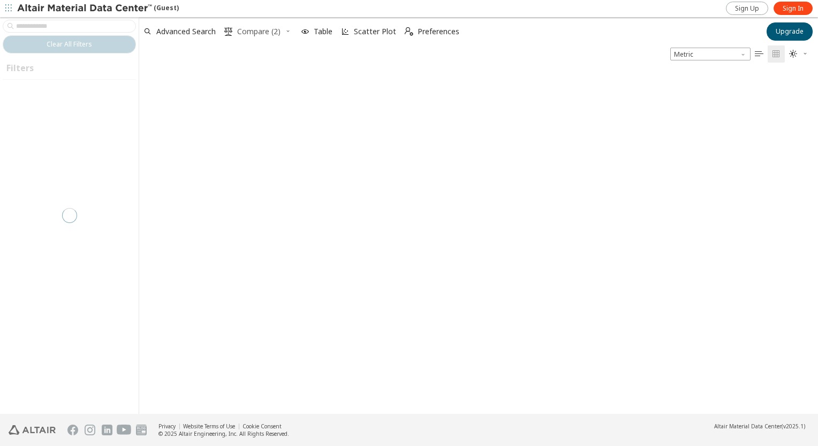
click at [257, 33] on span "Compare (2)" at bounding box center [258, 31] width 43 height 7
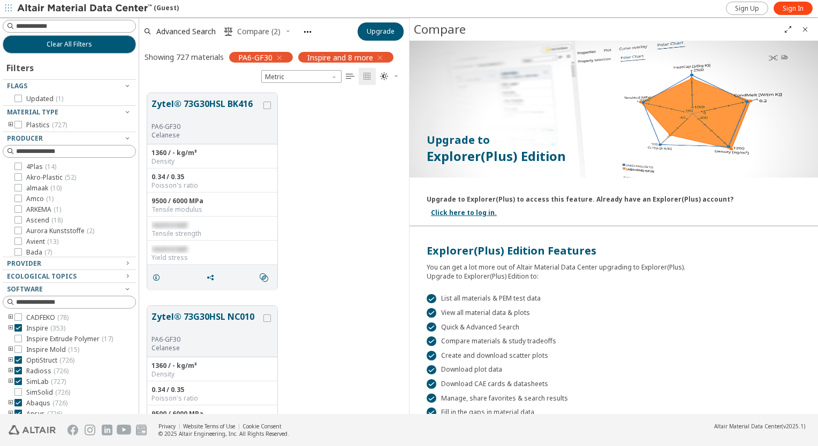
scroll to position [322, 261]
click at [288, 33] on icon "button" at bounding box center [288, 31] width 6 height 6
click at [279, 46] on span "Clear Selections" at bounding box center [274, 52] width 74 height 17
click at [803, 31] on icon "Close" at bounding box center [804, 29] width 9 height 9
